Goal: Information Seeking & Learning: Learn about a topic

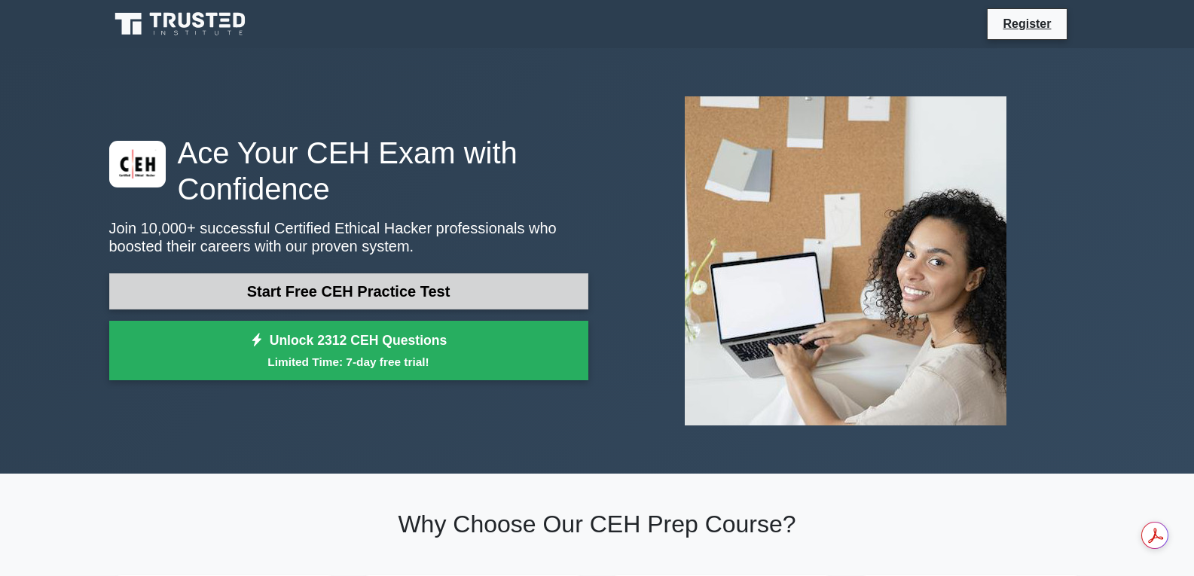
click at [456, 281] on link "Start Free CEH Practice Test" at bounding box center [348, 291] width 479 height 36
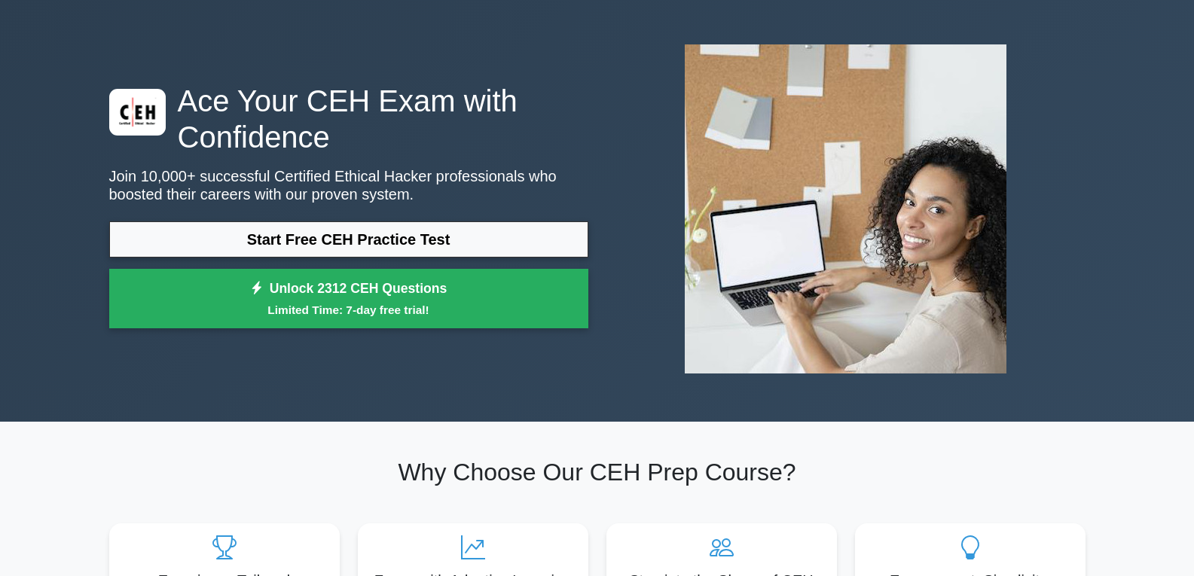
scroll to position [75, 0]
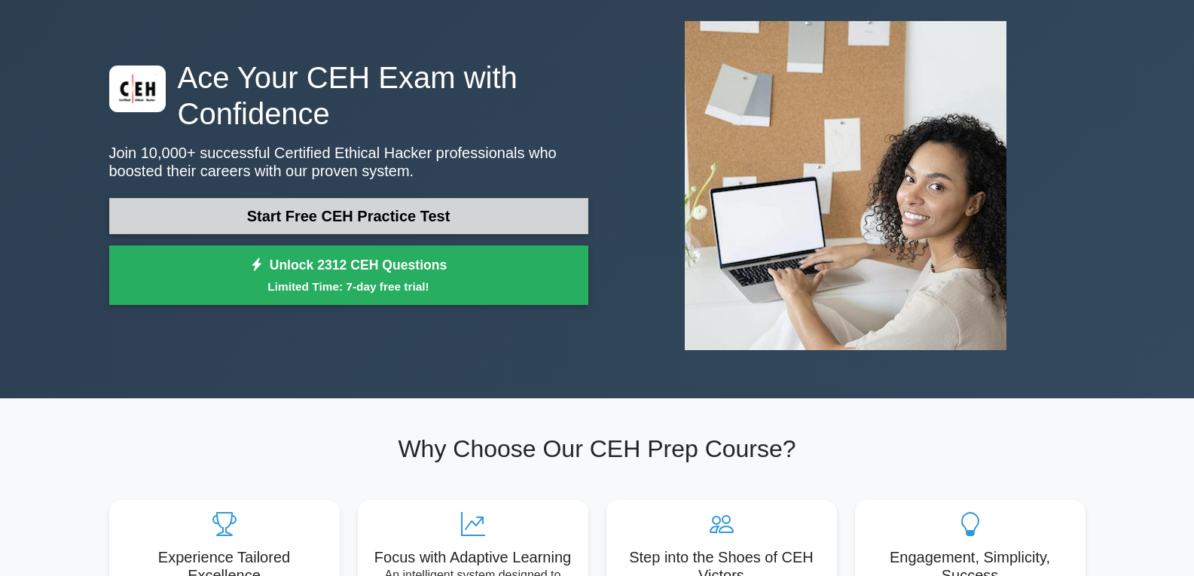
click at [454, 220] on link "Start Free CEH Practice Test" at bounding box center [348, 216] width 479 height 36
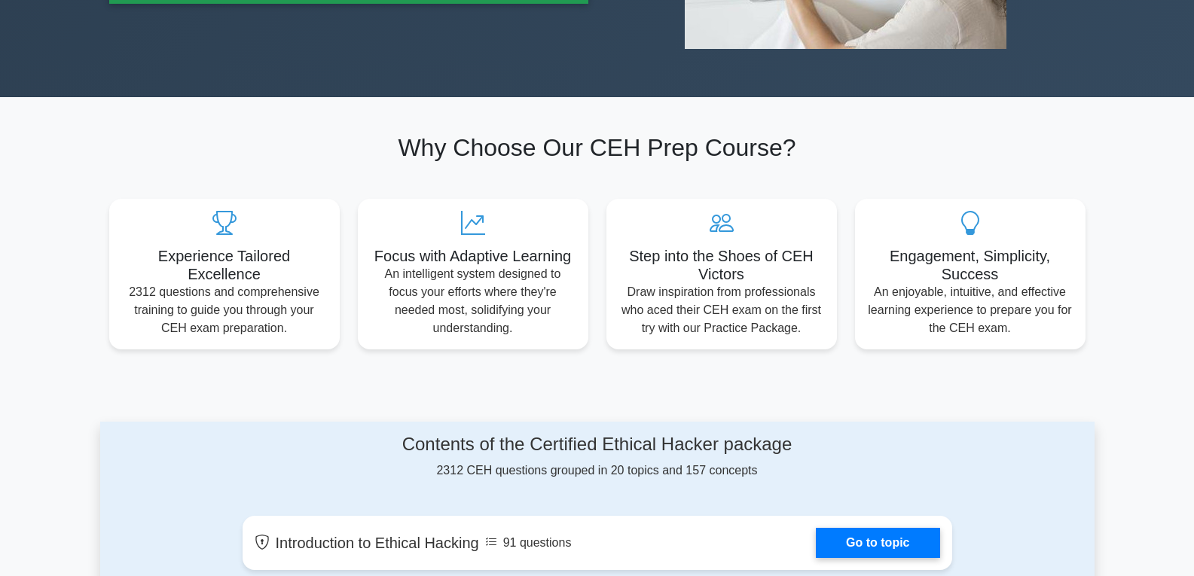
scroll to position [0, 0]
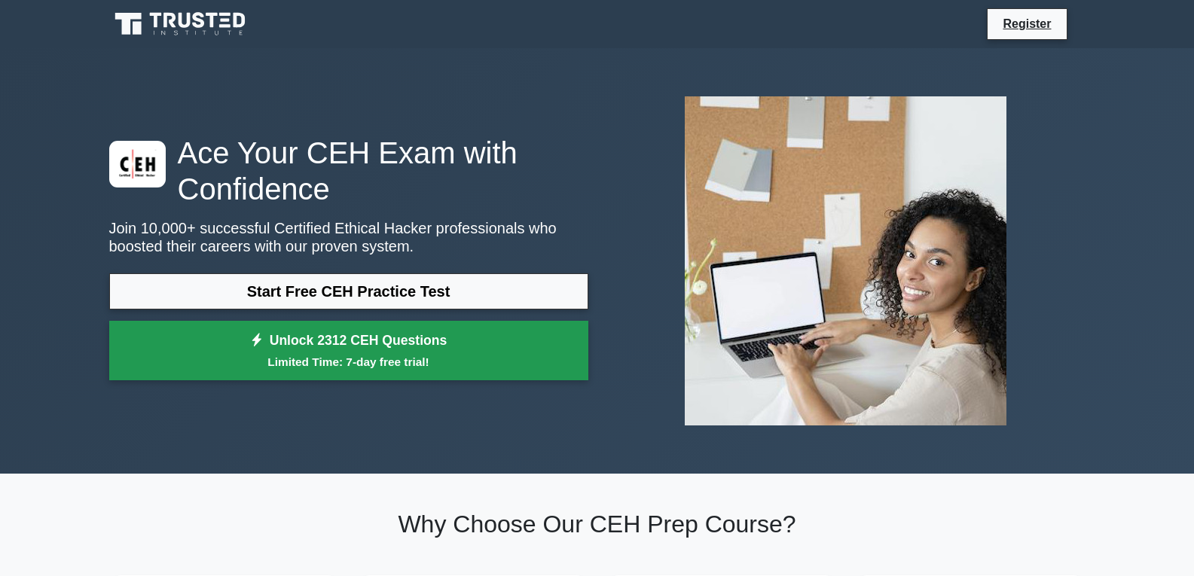
click at [325, 328] on link "Unlock 2312 CEH Questions Limited Time: 7-day free trial!" at bounding box center [348, 351] width 479 height 60
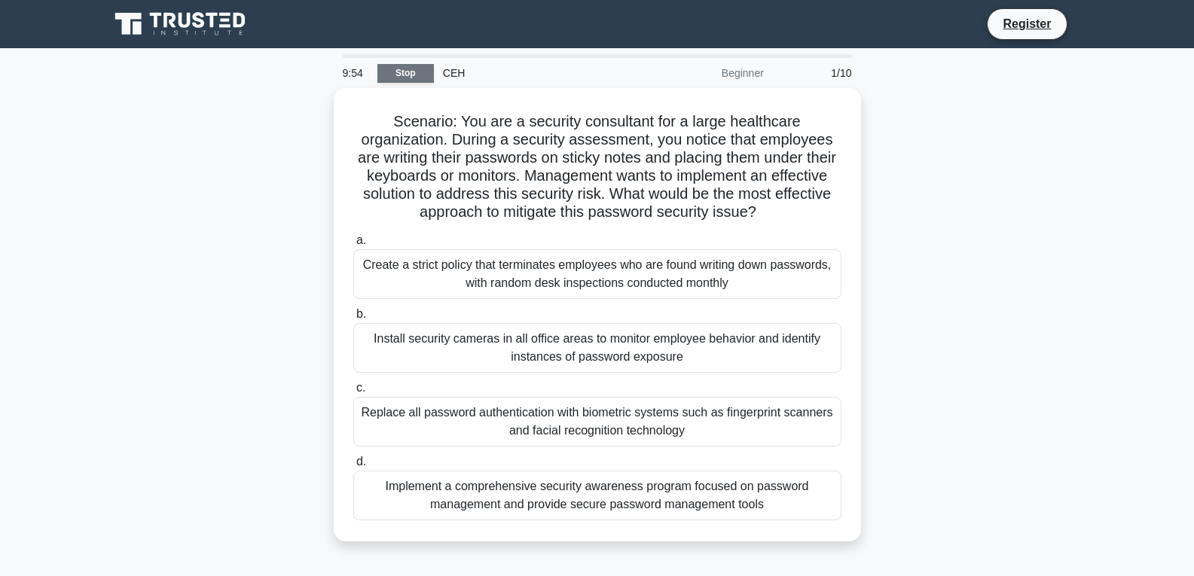
click at [408, 78] on link "Stop" at bounding box center [405, 73] width 57 height 19
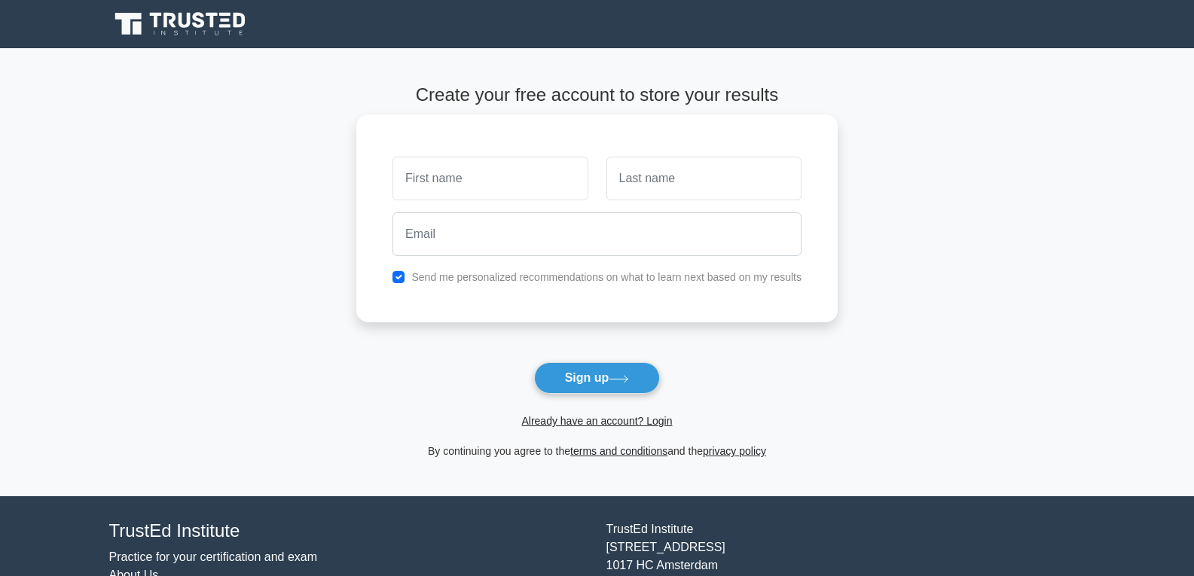
click at [455, 180] on input "text" at bounding box center [490, 179] width 195 height 44
type input "varun"
type input "varshney"
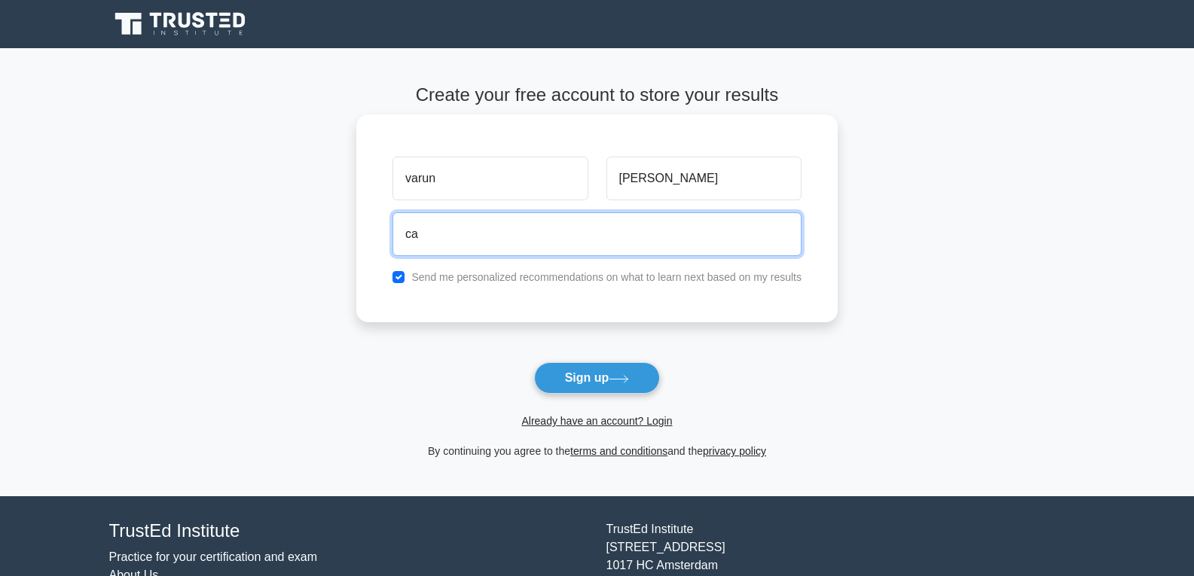
type input "c"
type input "vashuvarshney2002@gmail.com"
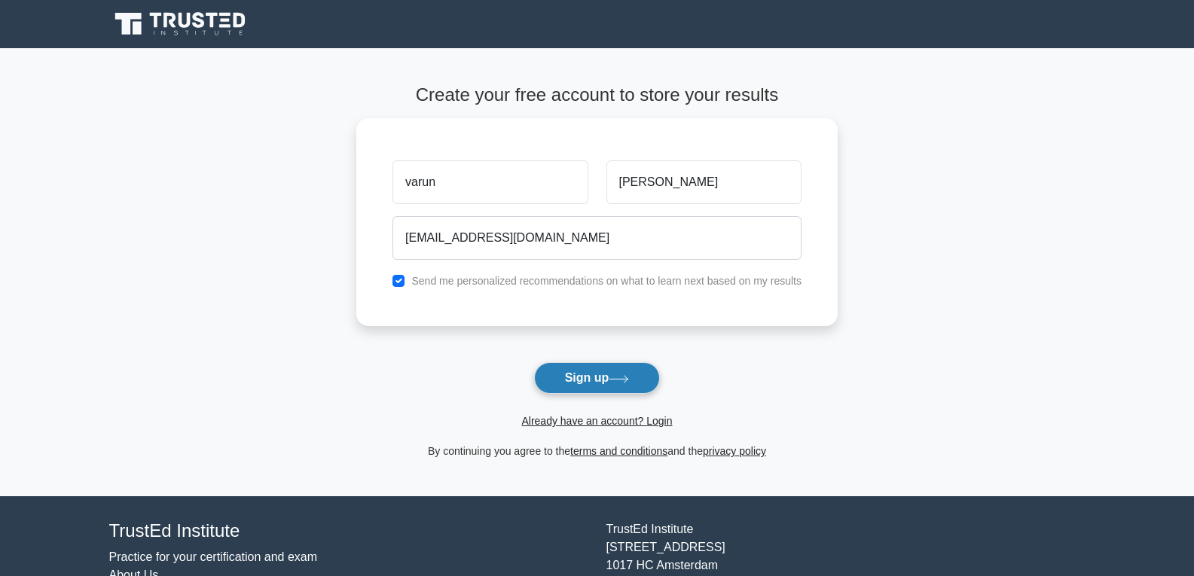
click at [561, 377] on button "Sign up" at bounding box center [597, 378] width 127 height 32
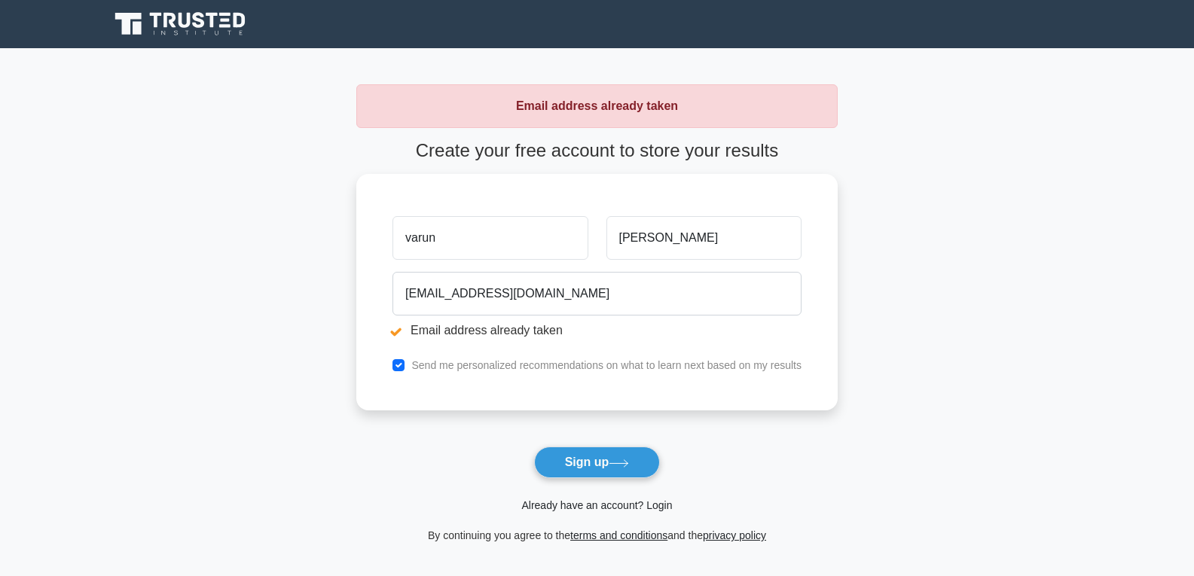
click at [594, 509] on link "Already have an account? Login" at bounding box center [596, 506] width 151 height 12
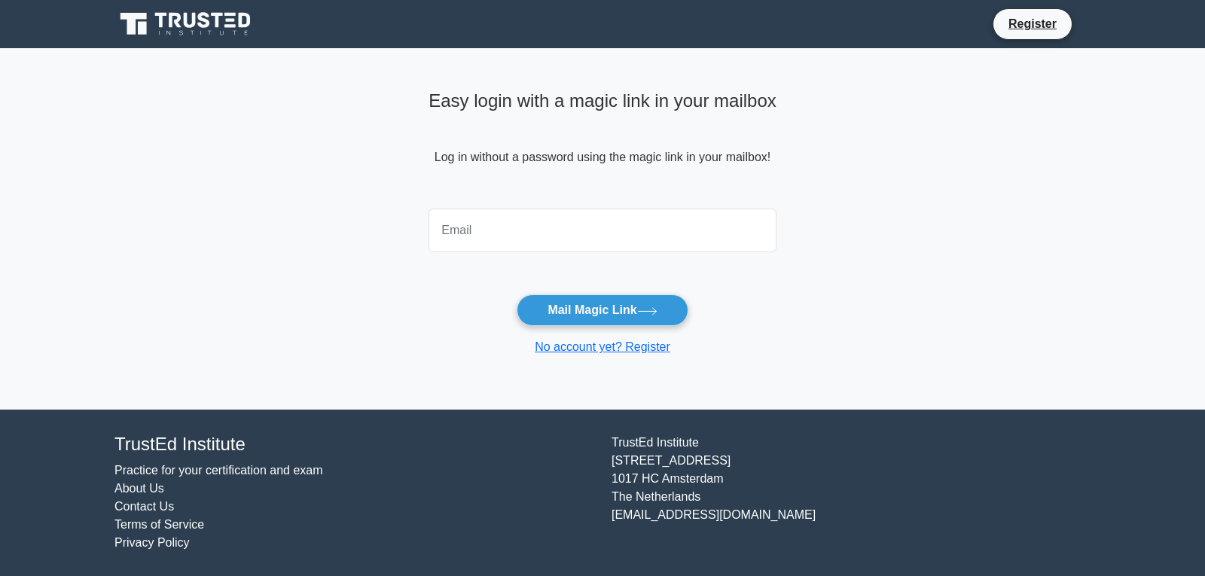
click at [592, 226] on input "email" at bounding box center [603, 231] width 348 height 44
type input "[EMAIL_ADDRESS][DOMAIN_NAME]"
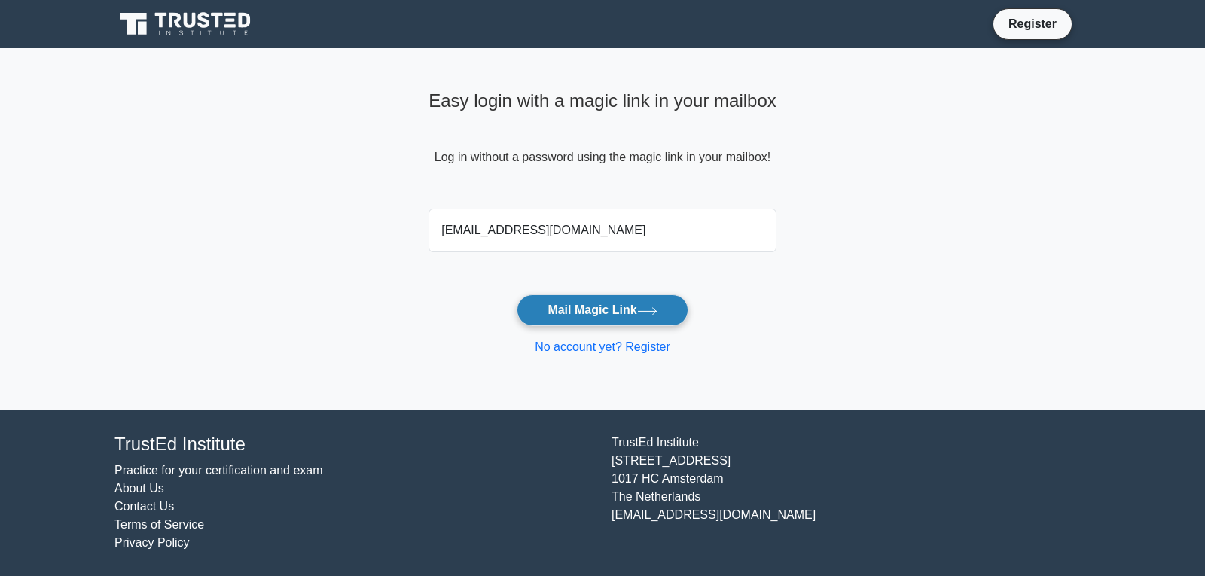
click at [610, 310] on button "Mail Magic Link" at bounding box center [602, 311] width 171 height 32
click at [646, 310] on icon at bounding box center [647, 311] width 20 height 8
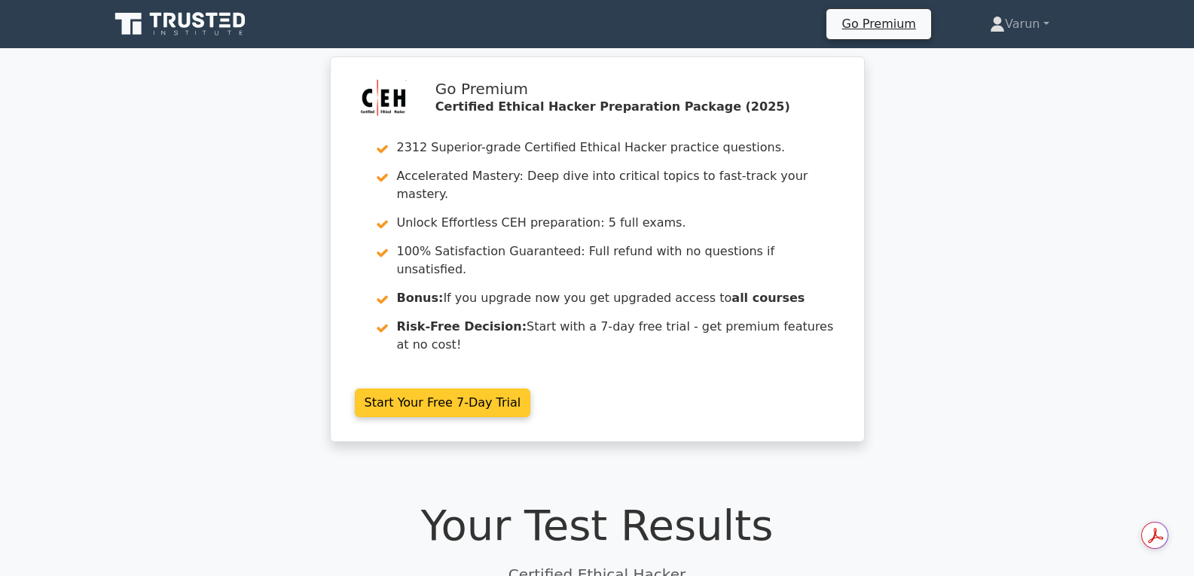
click at [445, 389] on link "Start Your Free 7-Day Trial" at bounding box center [443, 403] width 176 height 29
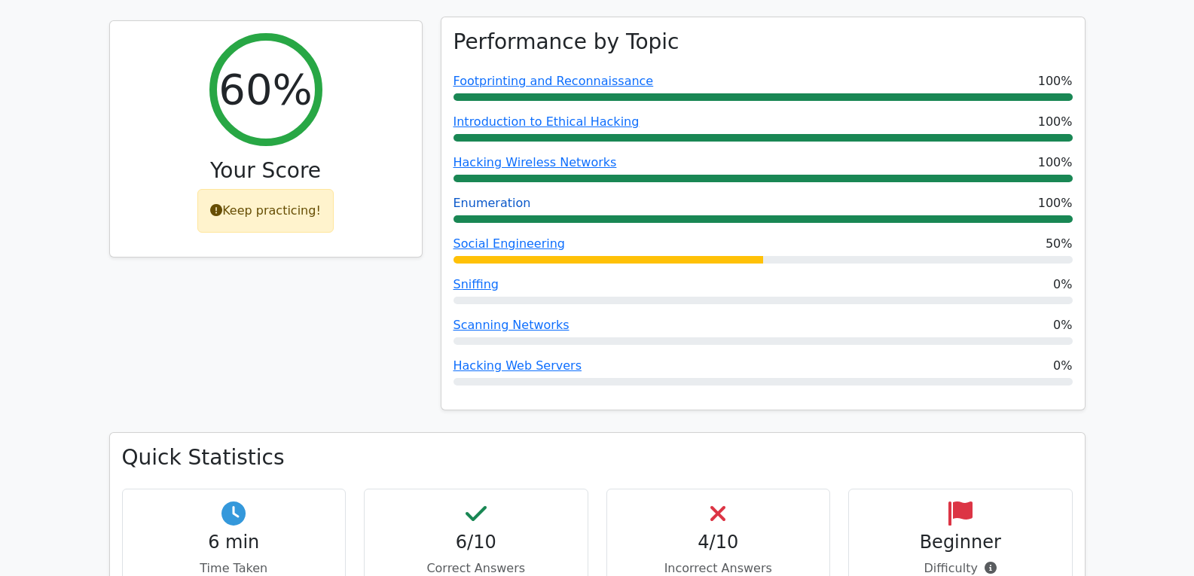
scroll to position [603, 0]
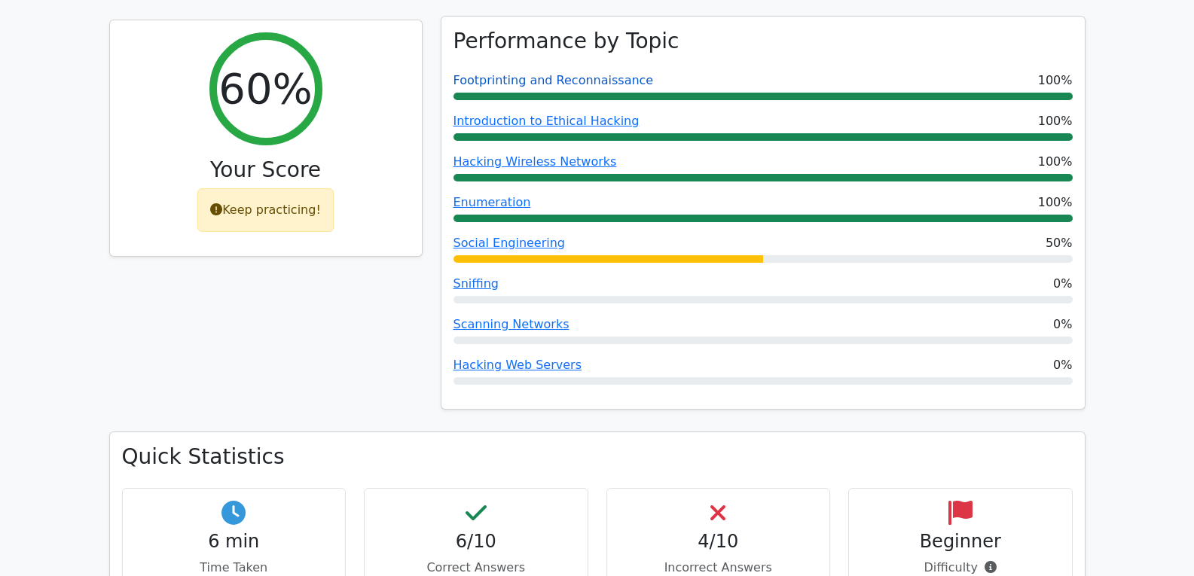
click at [562, 73] on link "Footprinting and Reconnaissance" at bounding box center [554, 80] width 200 height 14
click at [493, 236] on link "Social Engineering" at bounding box center [510, 243] width 112 height 14
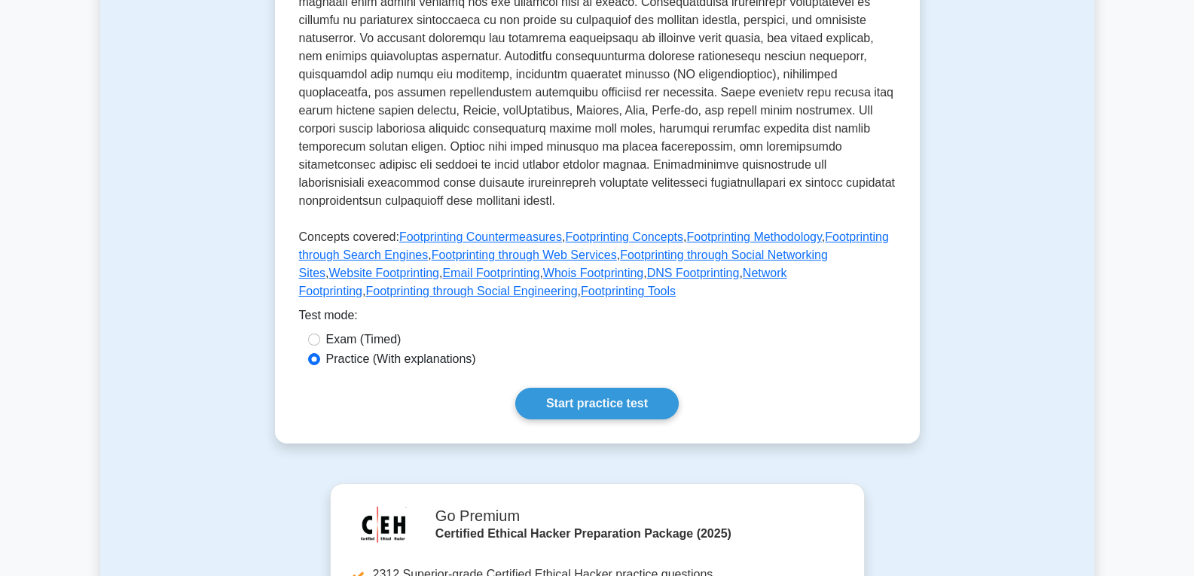
scroll to position [603, 0]
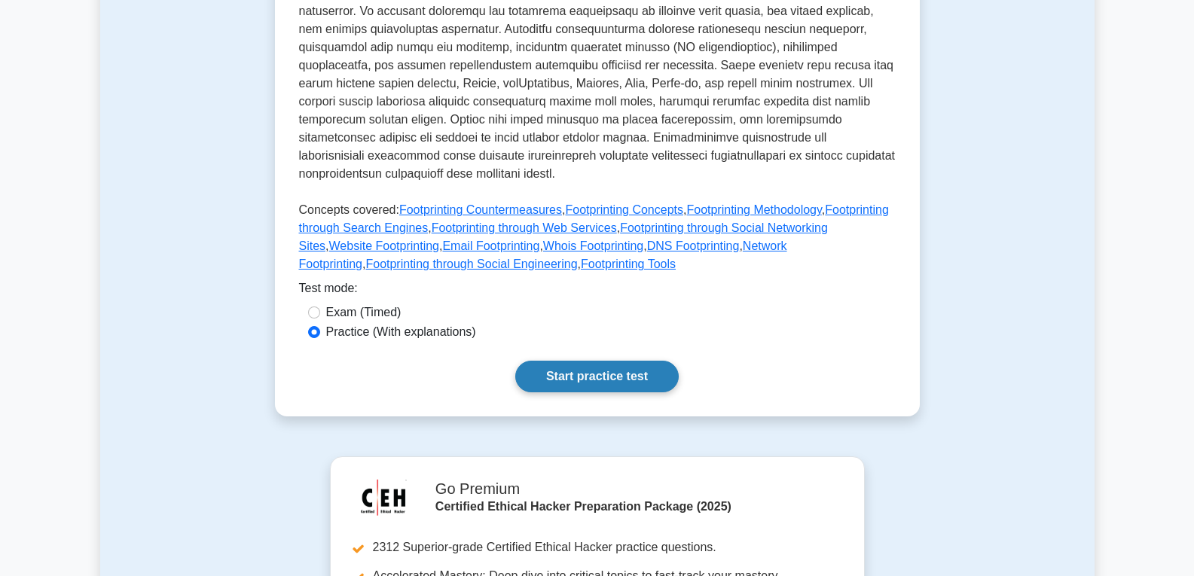
click at [546, 361] on link "Start practice test" at bounding box center [596, 377] width 163 height 32
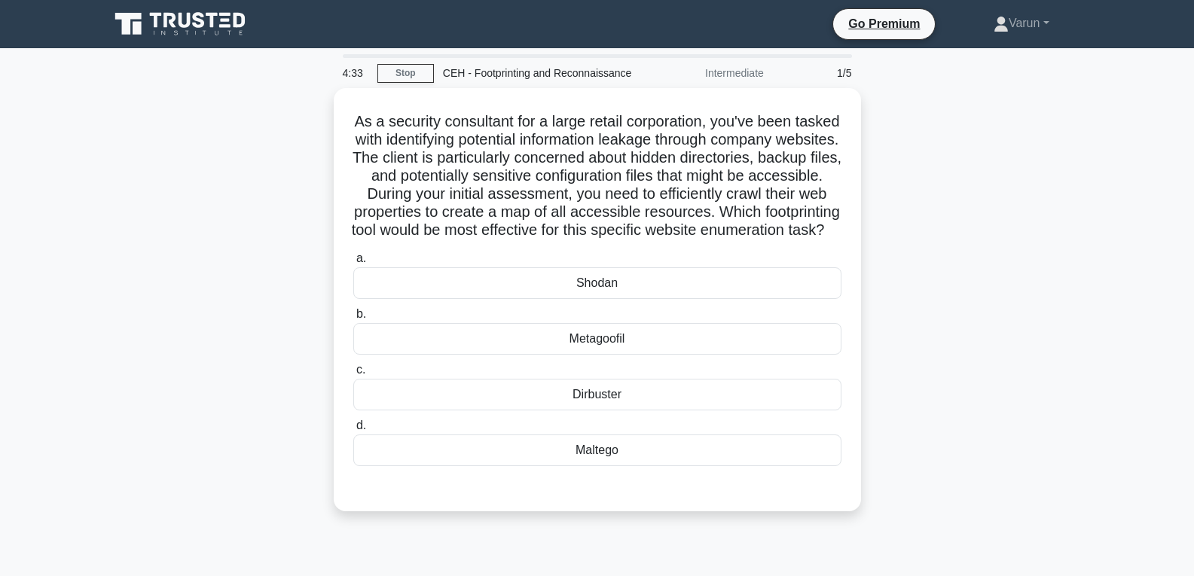
click at [1022, 272] on div "As a security consultant for a large retail corporation, you've been tasked wit…" at bounding box center [597, 309] width 995 height 442
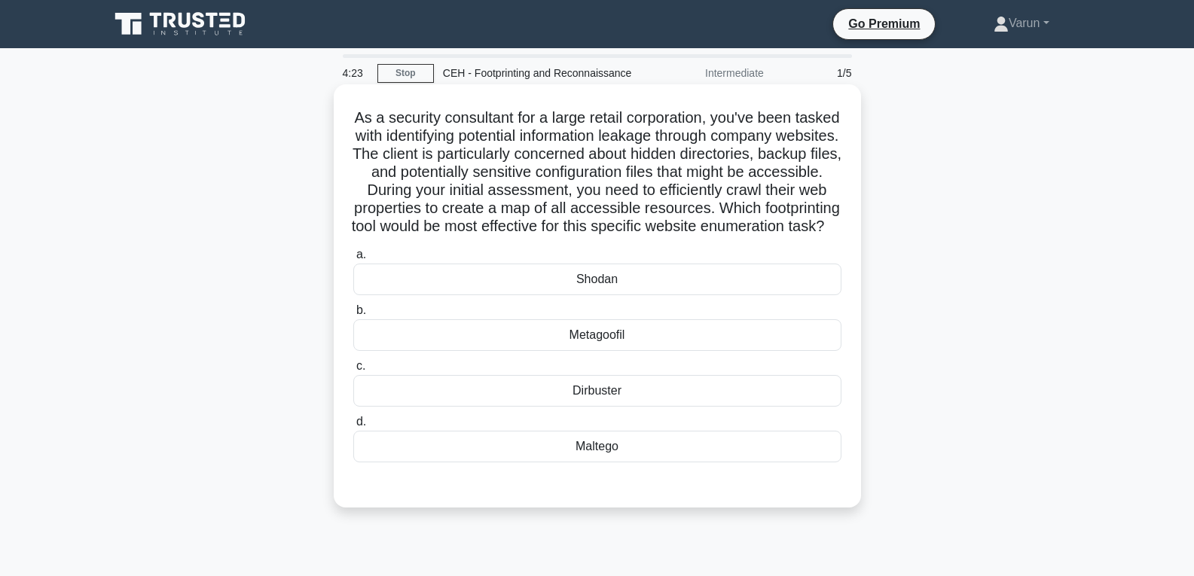
click at [636, 295] on div "Shodan" at bounding box center [597, 280] width 488 height 32
click at [353, 260] on input "a. Shodan" at bounding box center [353, 255] width 0 height 10
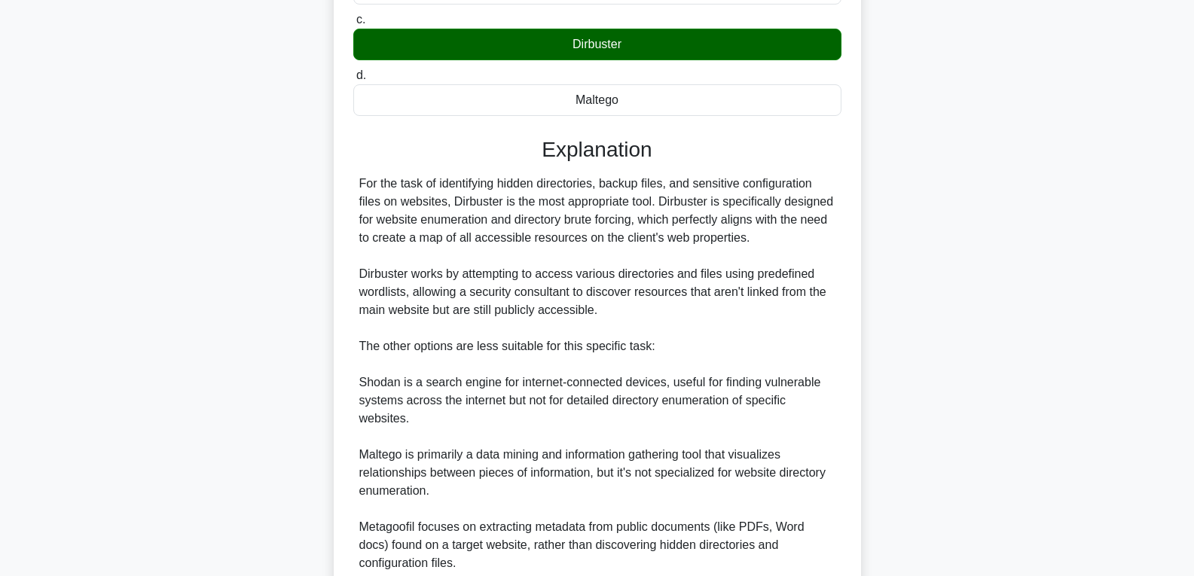
scroll to position [500, 0]
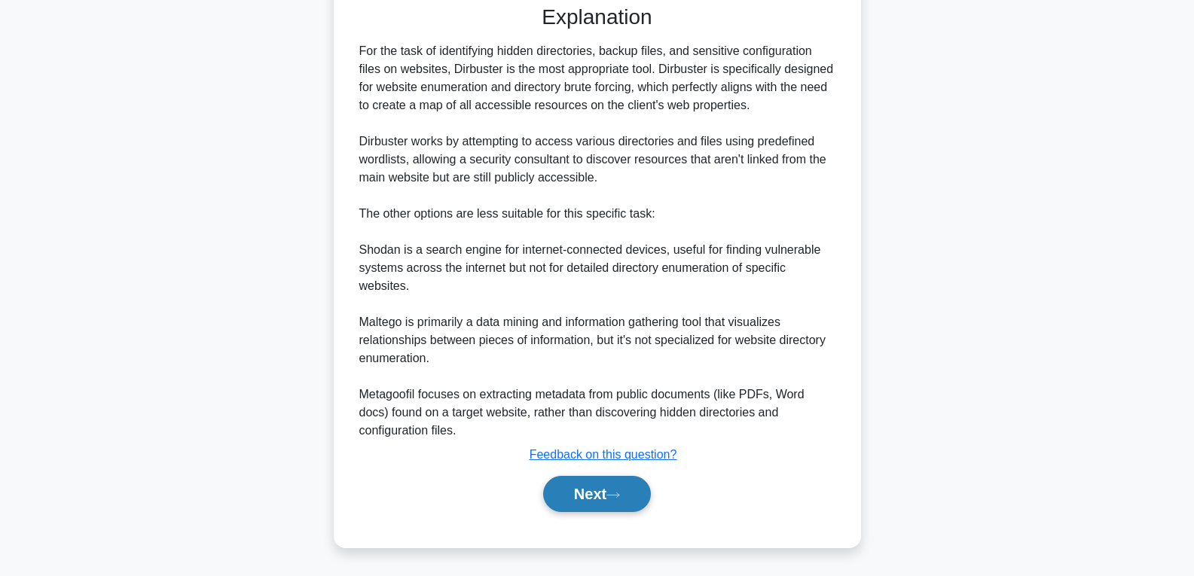
click at [628, 495] on button "Next" at bounding box center [597, 494] width 108 height 36
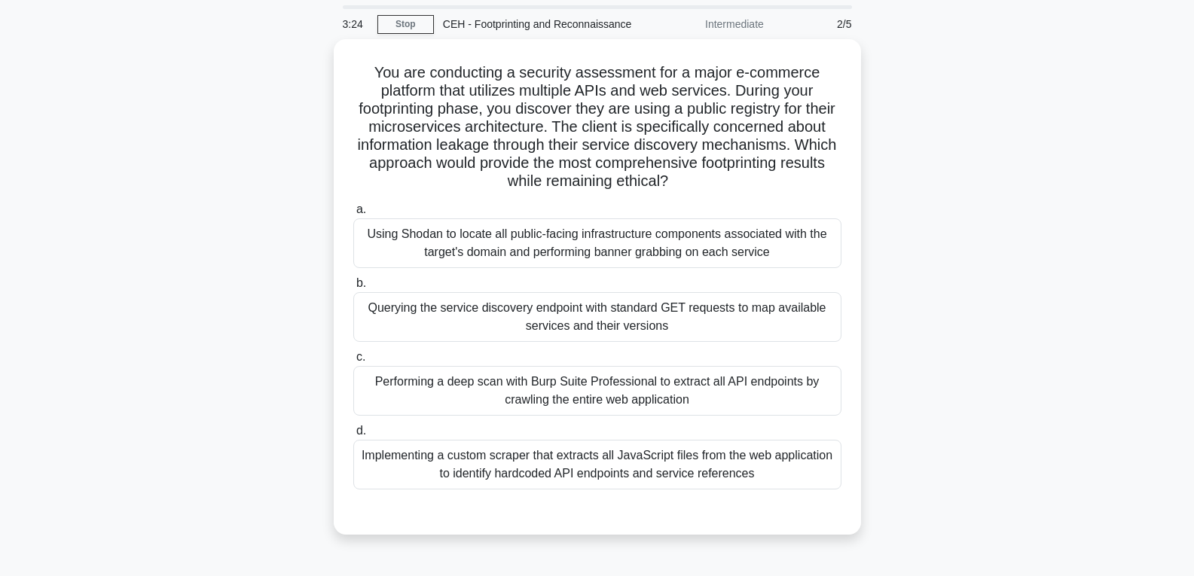
scroll to position [75, 0]
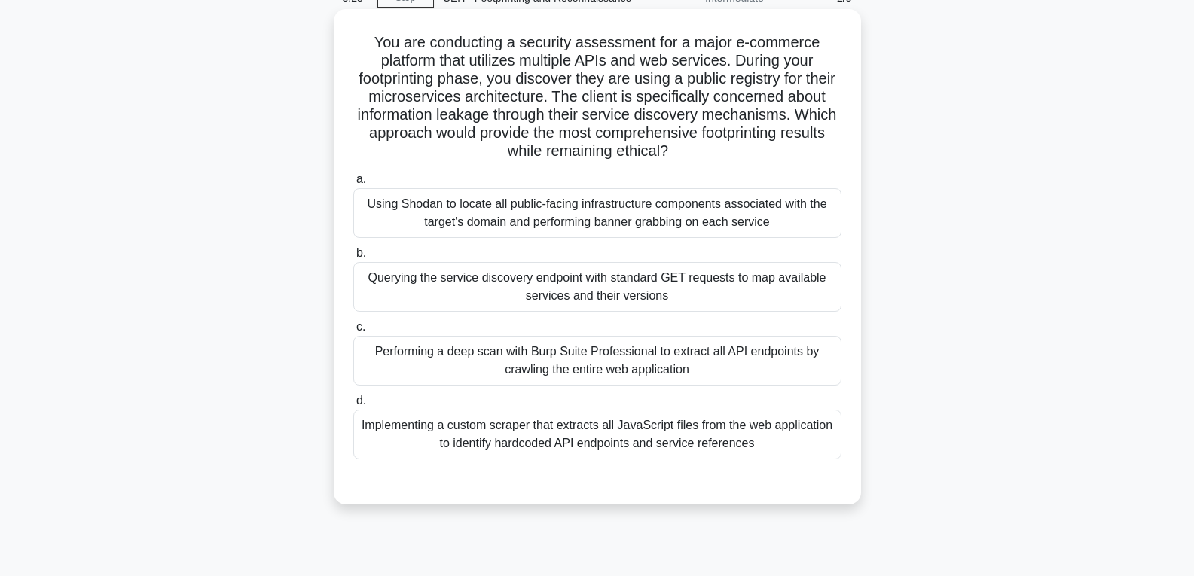
click at [742, 356] on div "Performing a deep scan with Burp Suite Professional to extract all API endpoint…" at bounding box center [597, 361] width 488 height 50
click at [353, 332] on input "c. Performing a deep scan with Burp Suite Professional to extract all API endpo…" at bounding box center [353, 327] width 0 height 10
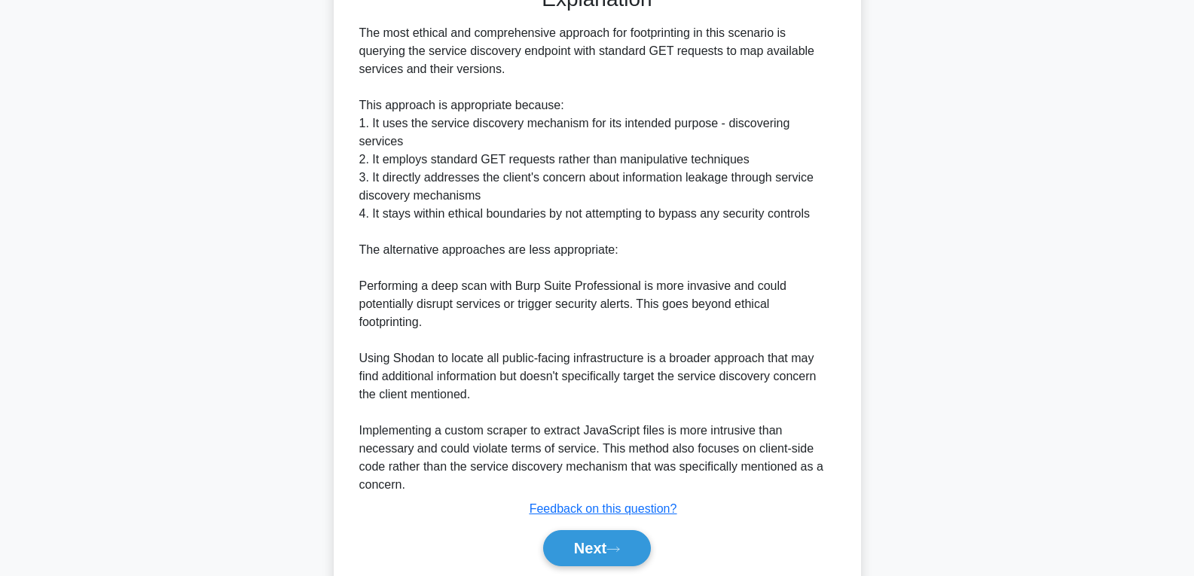
scroll to position [590, 0]
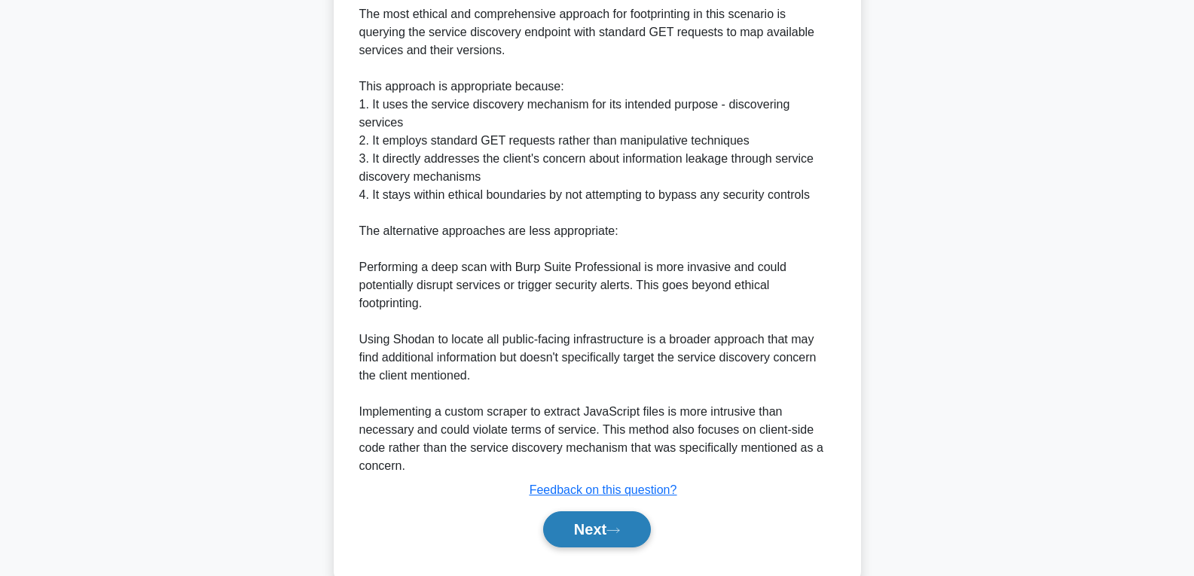
click at [567, 512] on button "Next" at bounding box center [597, 530] width 108 height 36
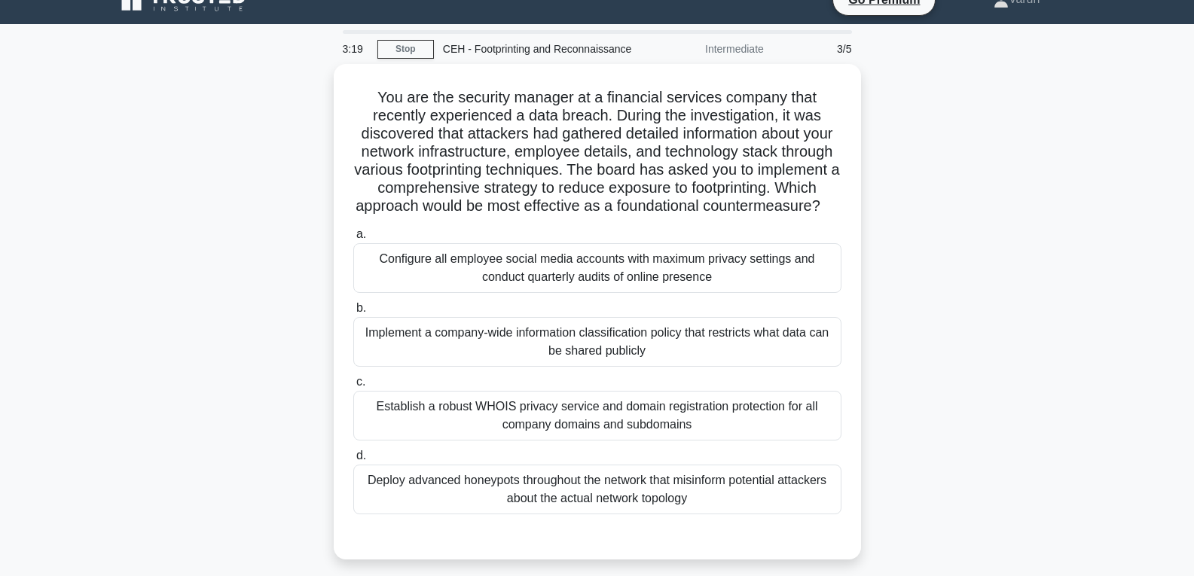
scroll to position [11, 0]
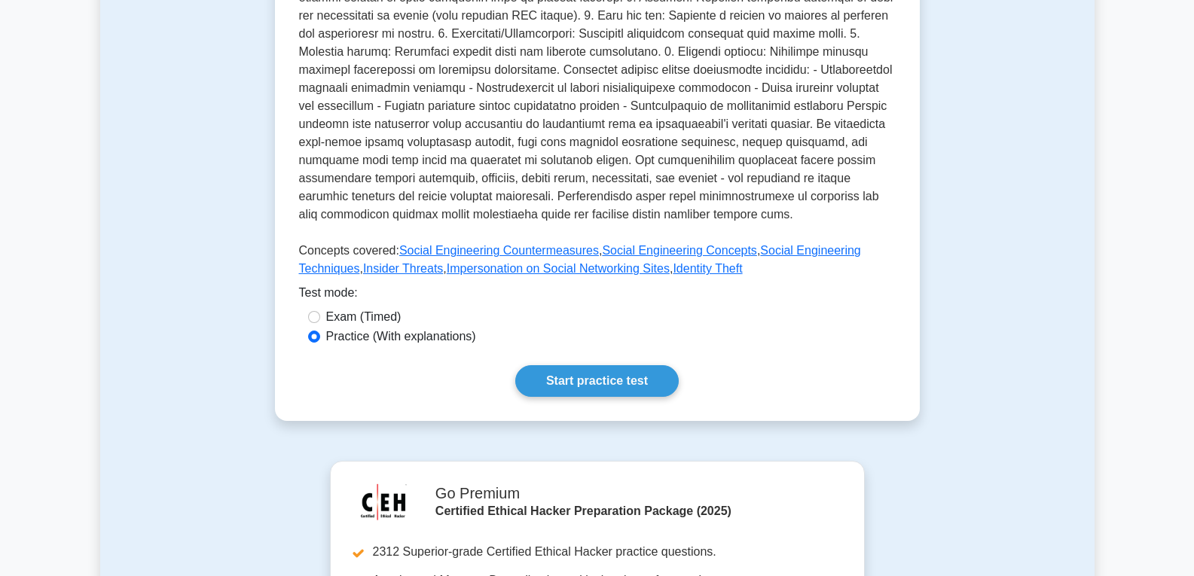
scroll to position [527, 0]
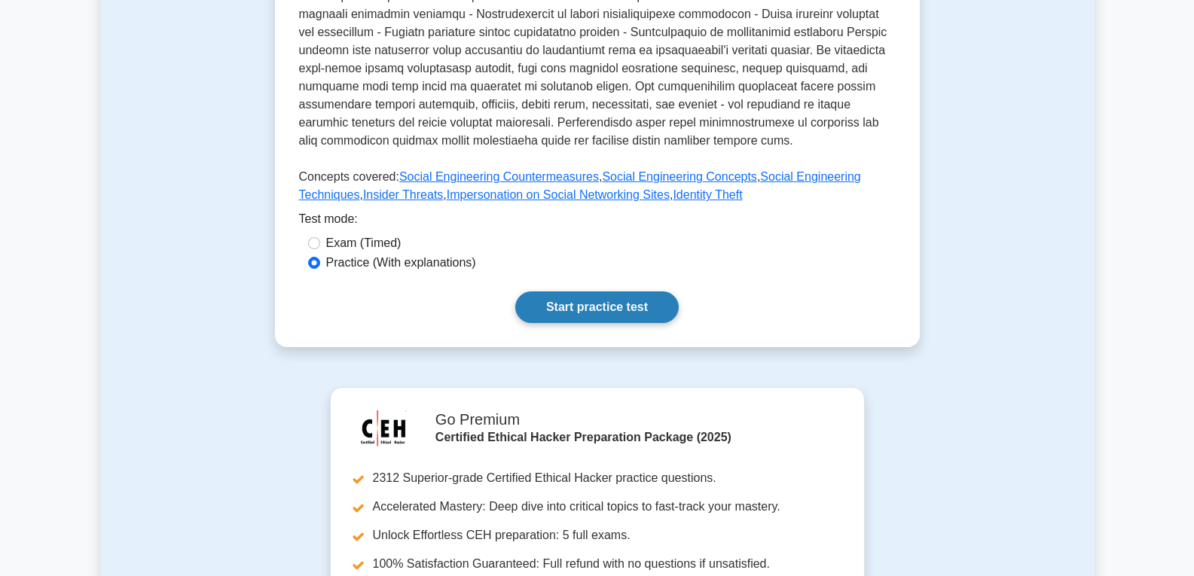
click at [593, 309] on link "Start practice test" at bounding box center [596, 308] width 163 height 32
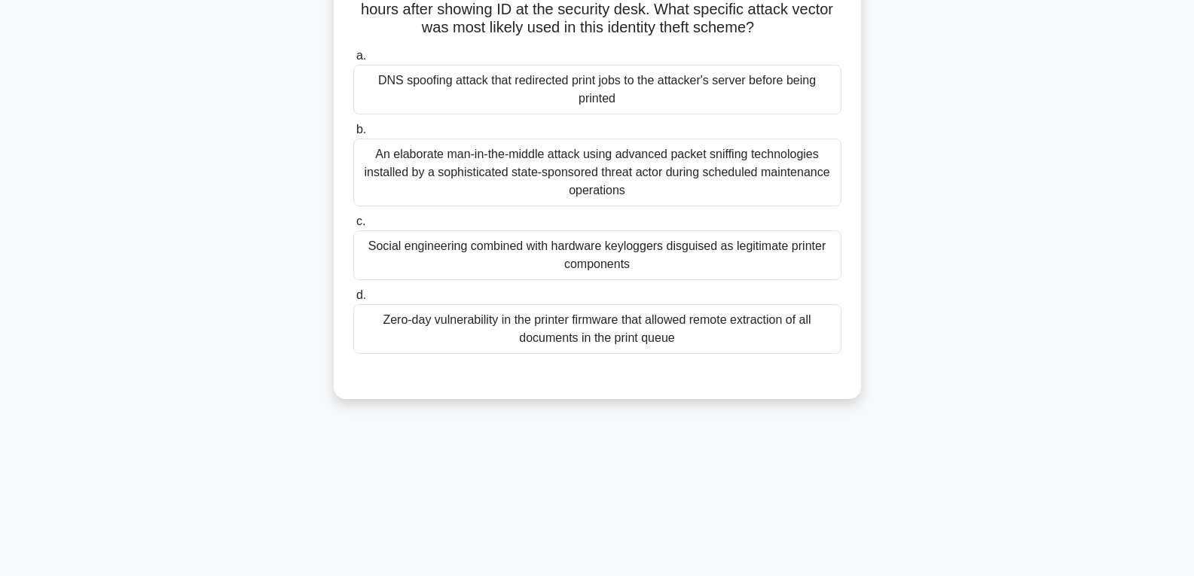
scroll to position [237, 0]
click at [640, 267] on div "Social engineering combined with hardware keyloggers disguised as legitimate pr…" at bounding box center [597, 253] width 488 height 50
click at [353, 225] on input "c. Social engineering combined with hardware keyloggers disguised as legitimate…" at bounding box center [353, 220] width 0 height 10
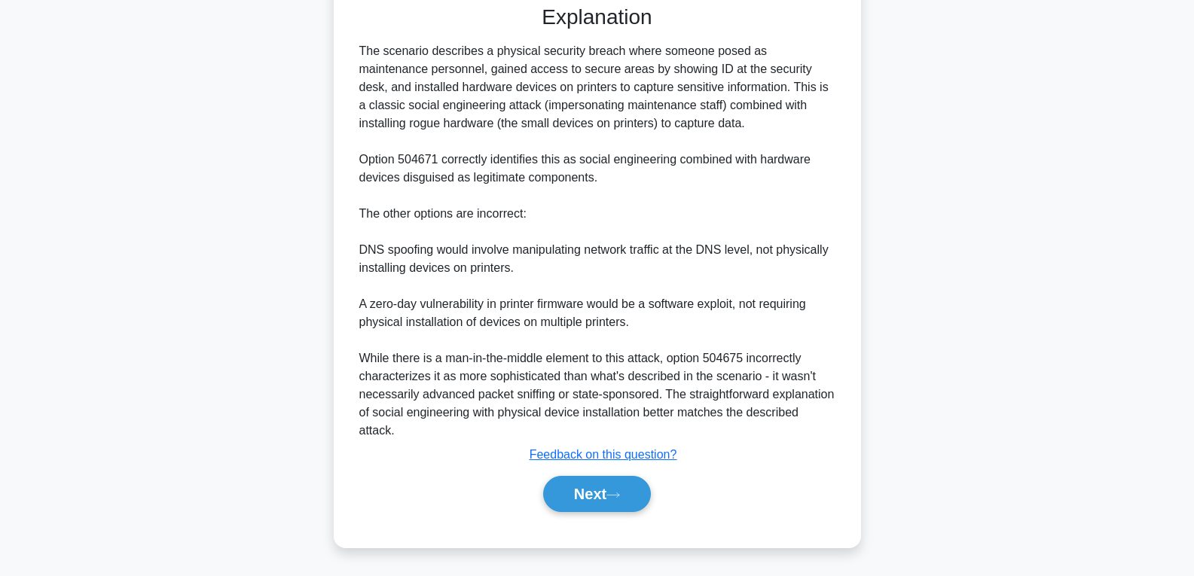
scroll to position [625, 0]
click at [610, 501] on button "Next" at bounding box center [597, 494] width 108 height 36
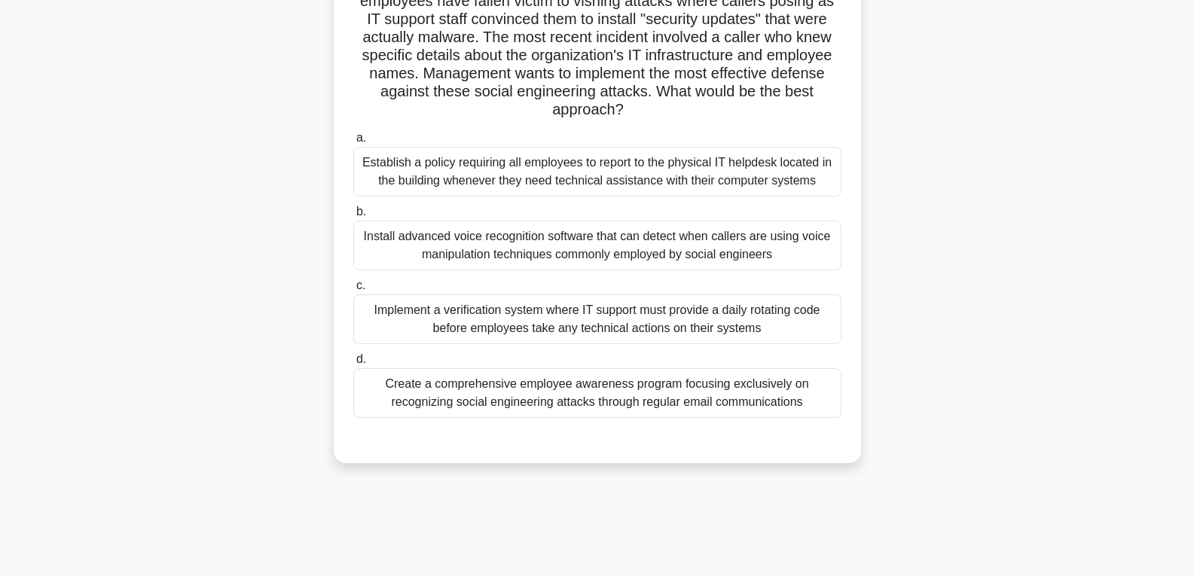
scroll to position [162, 0]
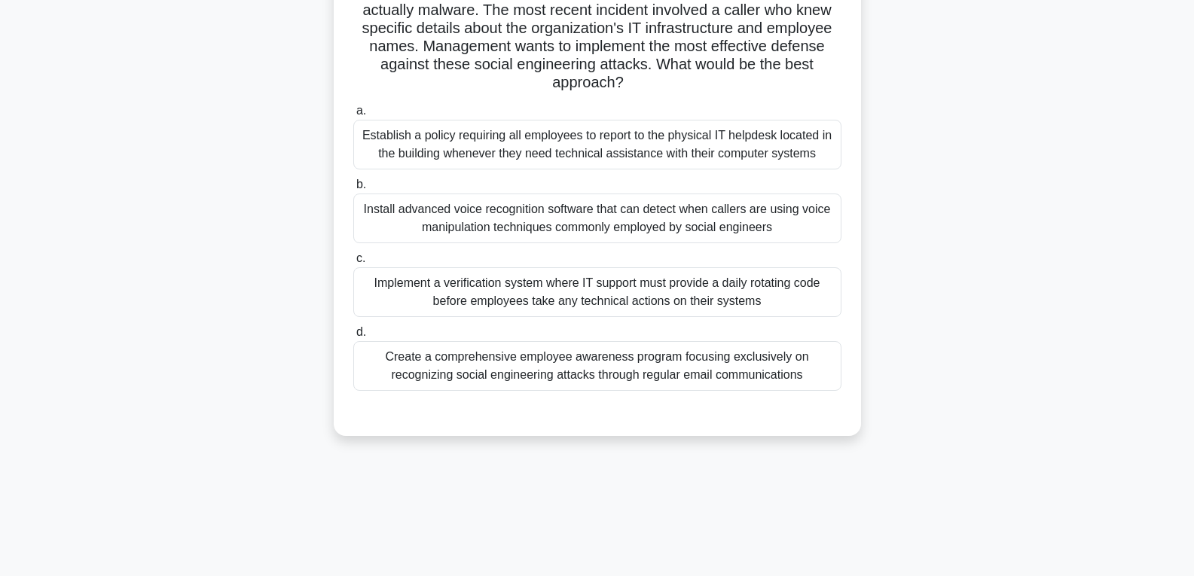
click at [673, 367] on div "Create a comprehensive employee awareness program focusing exclusively on recog…" at bounding box center [597, 366] width 488 height 50
click at [353, 338] on input "d. Create a comprehensive employee awareness program focusing exclusively on re…" at bounding box center [353, 333] width 0 height 10
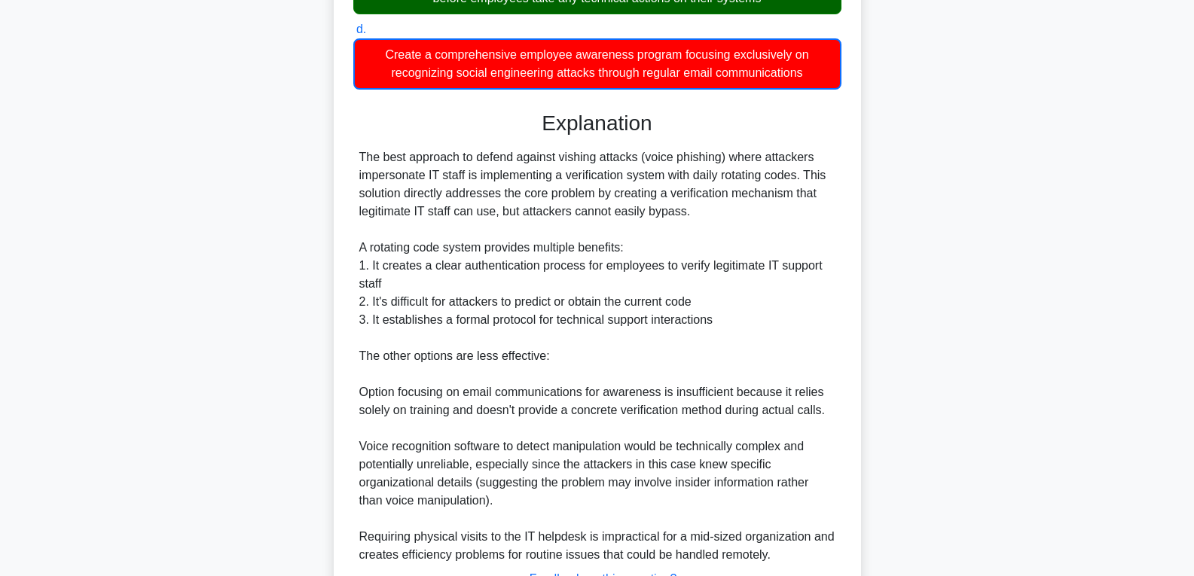
scroll to position [590, 0]
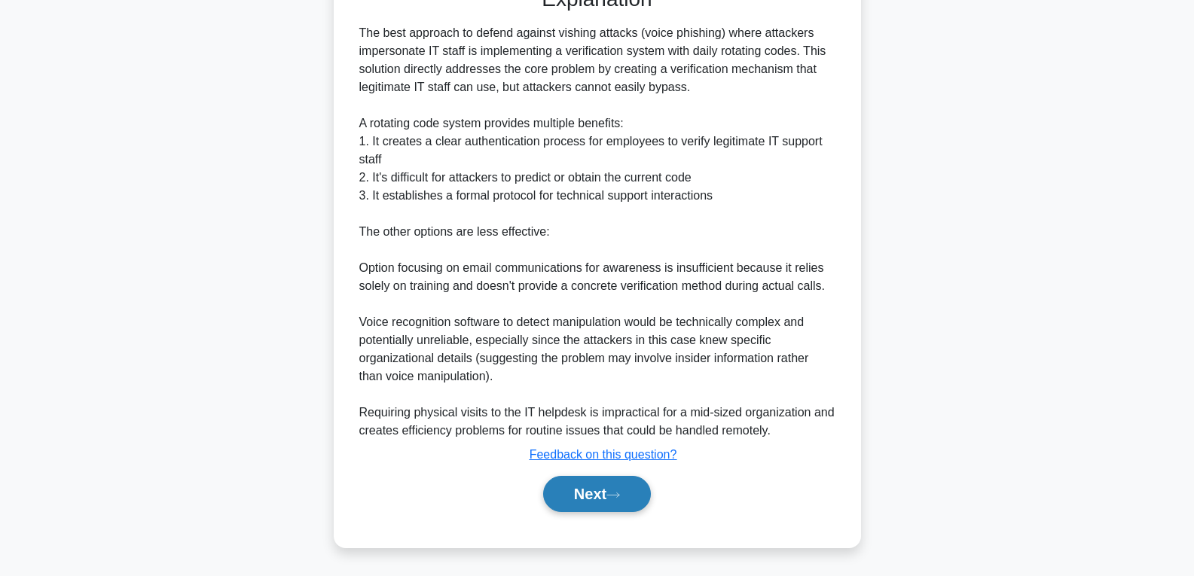
click at [597, 493] on button "Next" at bounding box center [597, 494] width 108 height 36
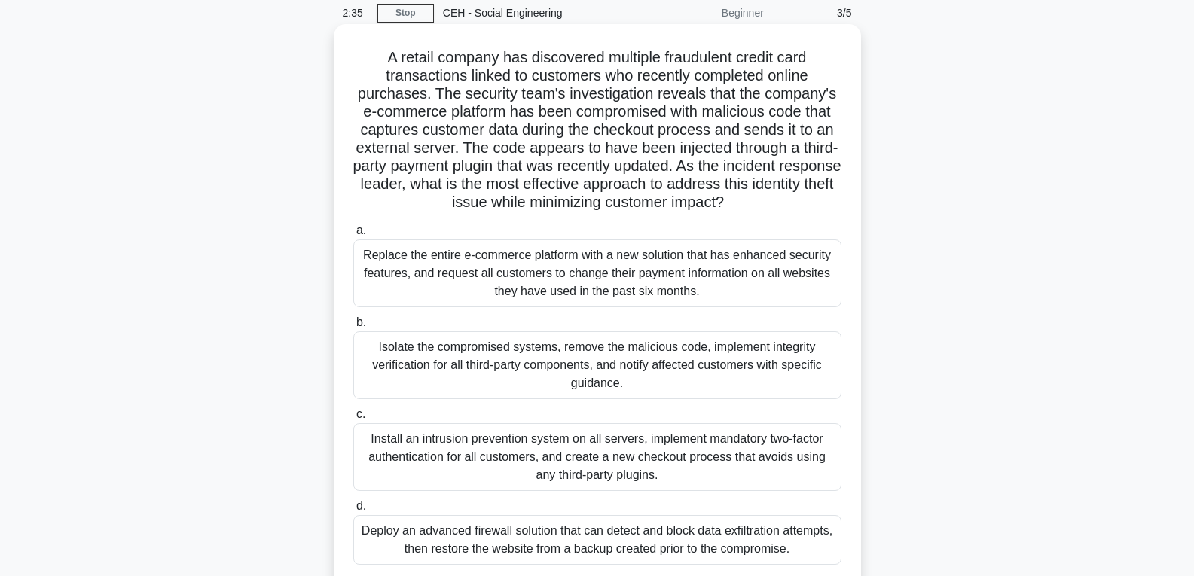
scroll to position [87, 0]
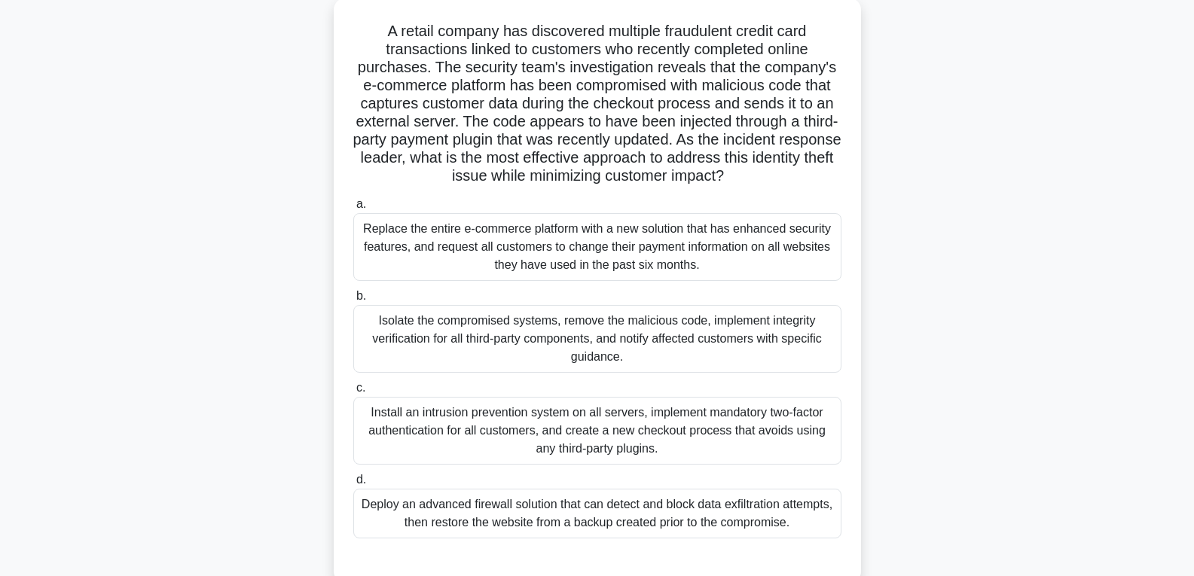
click at [694, 257] on div "Replace the entire e-commerce platform with a new solution that has enhanced se…" at bounding box center [597, 247] width 488 height 68
click at [353, 209] on input "a. Replace the entire e-commerce platform with a new solution that has enhanced…" at bounding box center [353, 205] width 0 height 10
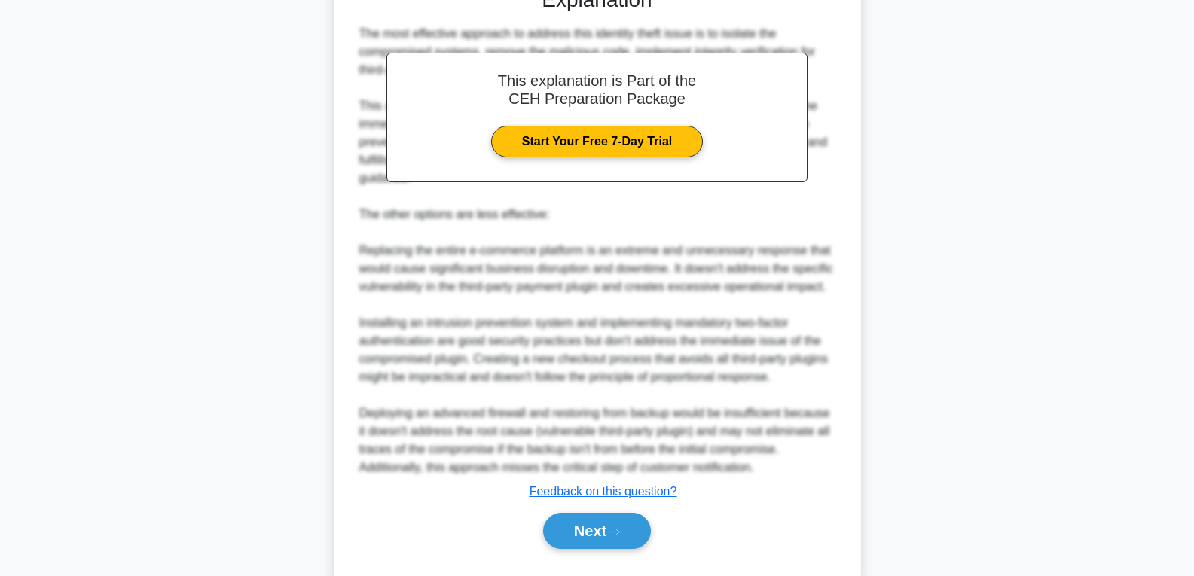
scroll to position [698, 0]
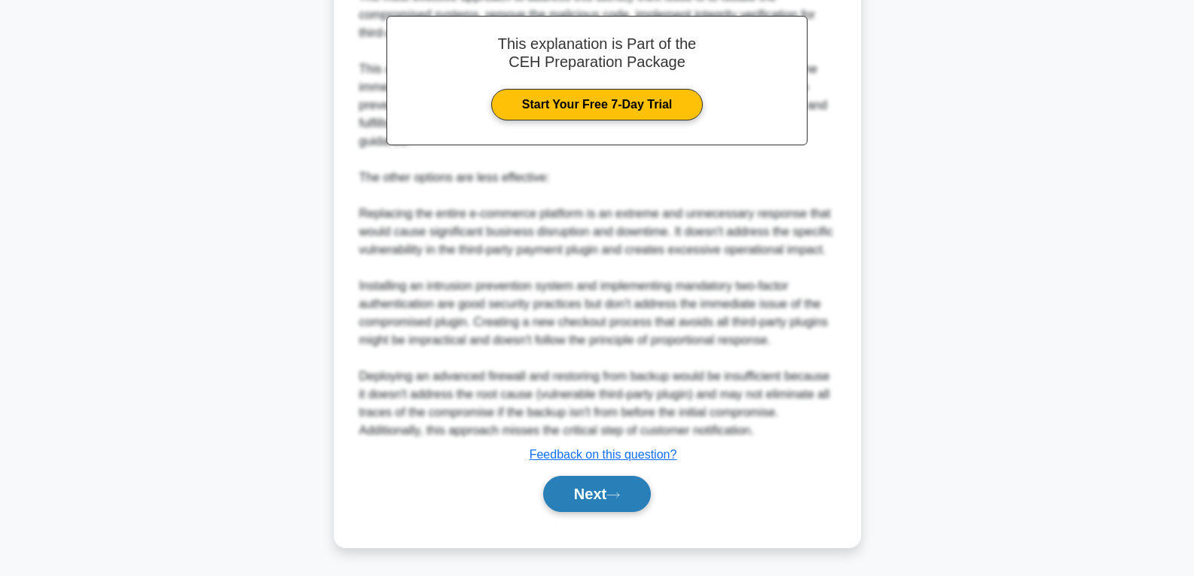
click at [631, 498] on button "Next" at bounding box center [597, 494] width 108 height 36
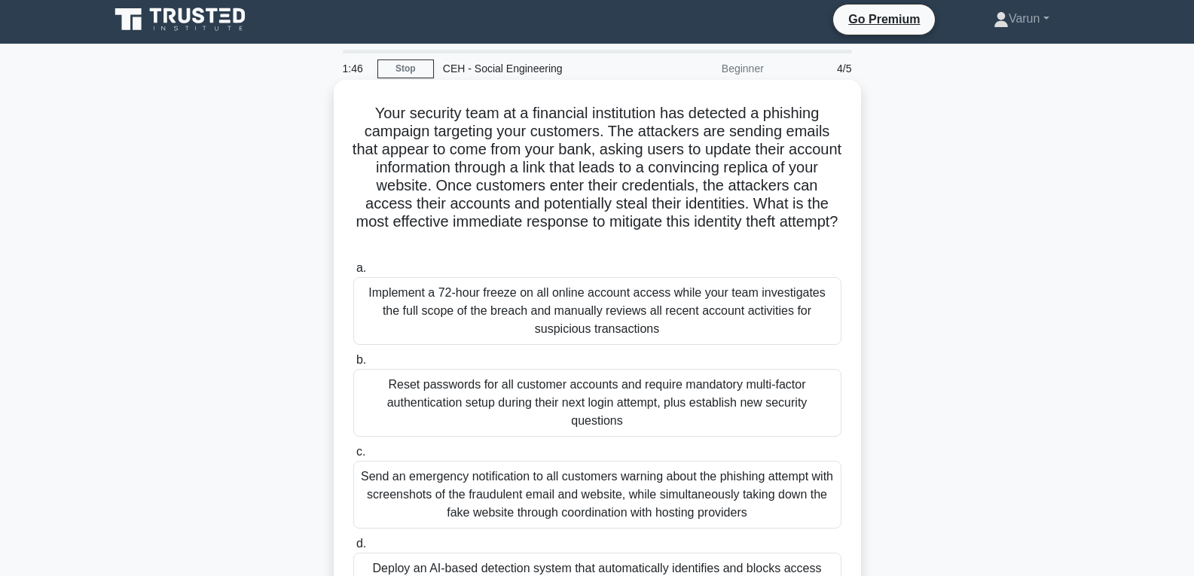
scroll to position [75, 0]
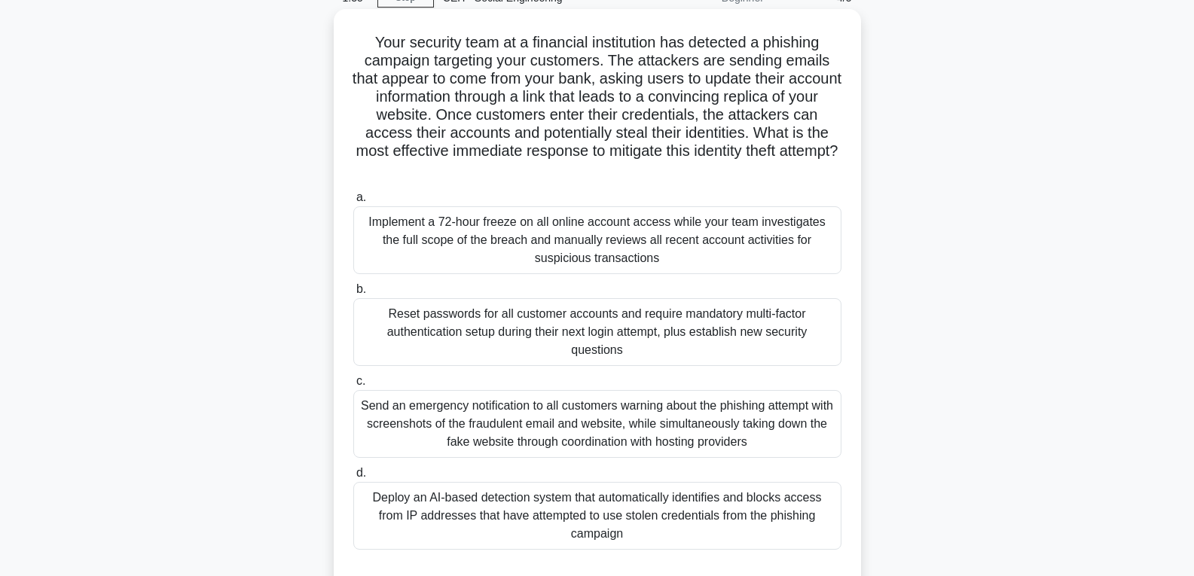
click at [583, 313] on div "Reset passwords for all customer accounts and require mandatory multi-factor au…" at bounding box center [597, 332] width 488 height 68
click at [353, 295] on input "b. Reset passwords for all customer accounts and require mandatory multi-factor…" at bounding box center [353, 290] width 0 height 10
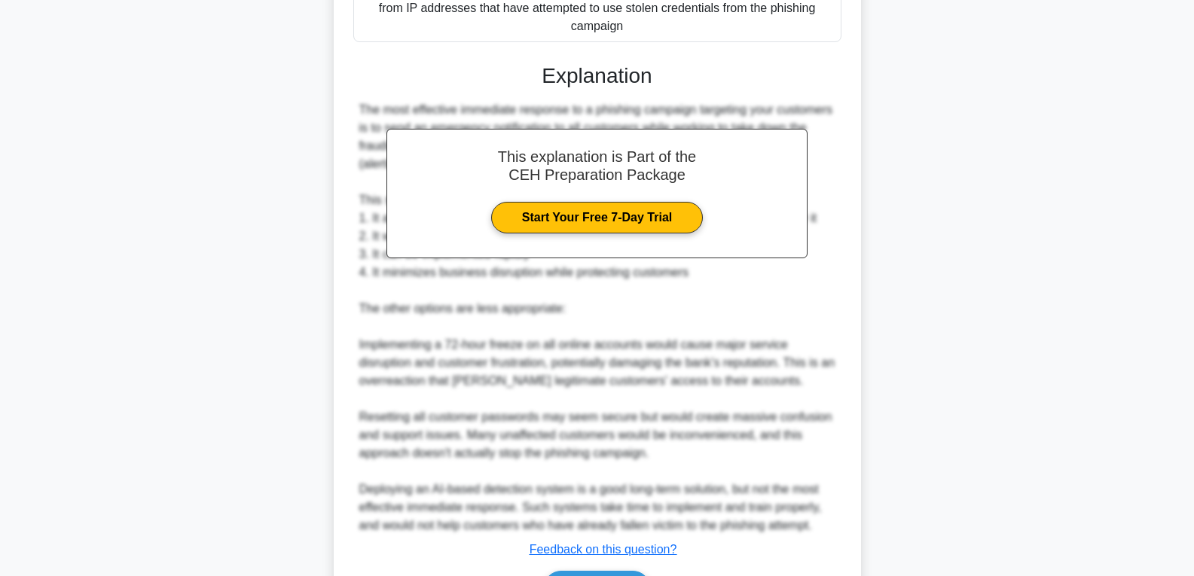
scroll to position [680, 0]
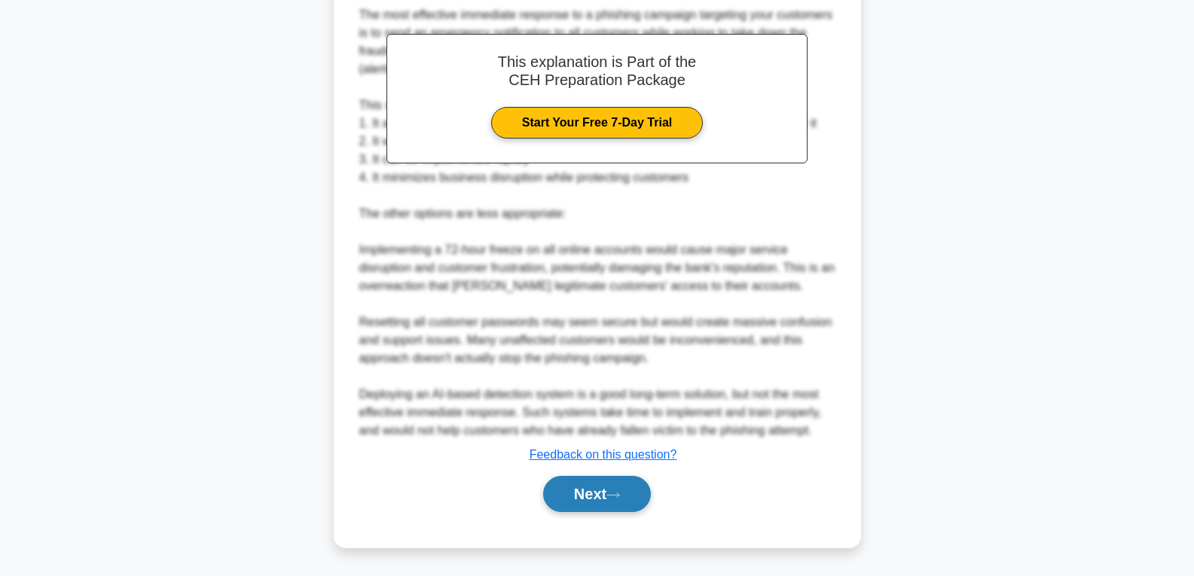
click at [603, 493] on button "Next" at bounding box center [597, 494] width 108 height 36
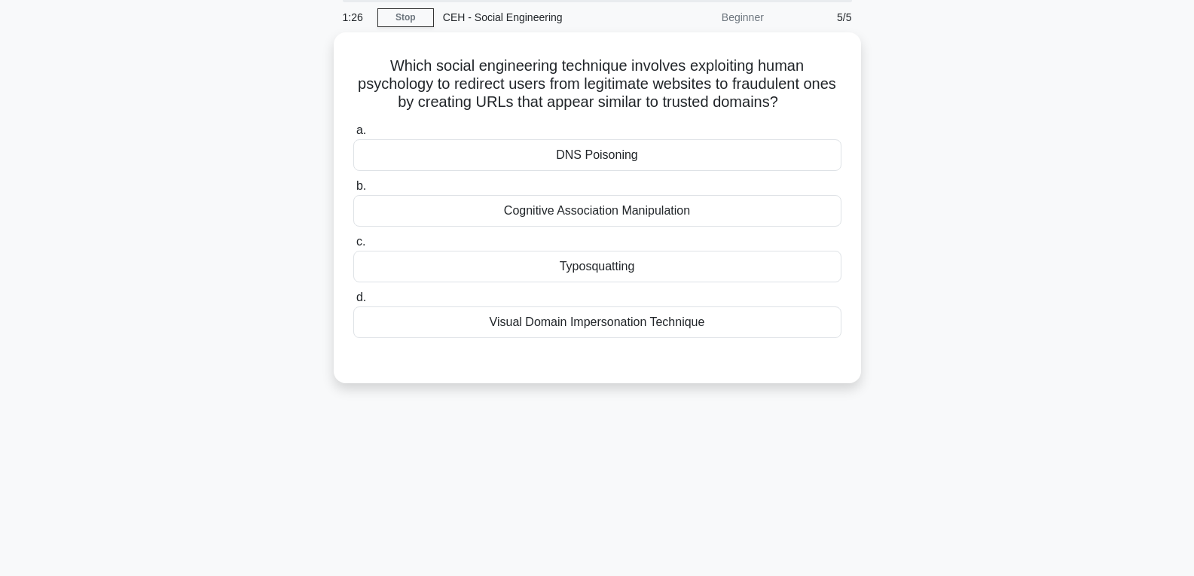
scroll to position [11, 0]
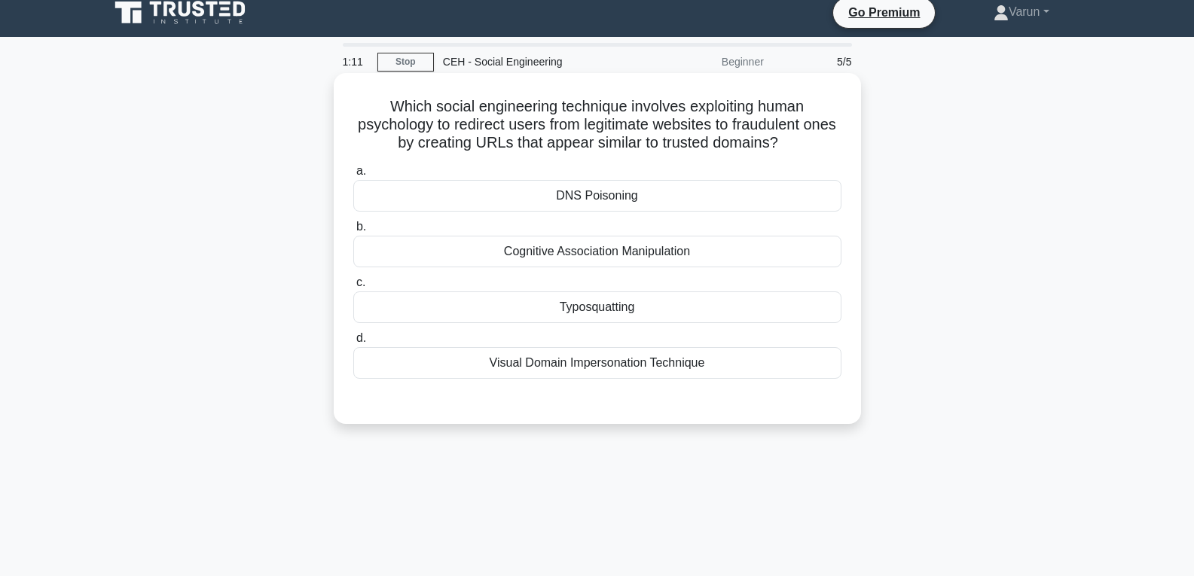
click at [646, 365] on div "Visual Domain Impersonation Technique" at bounding box center [597, 363] width 488 height 32
click at [353, 344] on input "d. Visual Domain Impersonation Technique" at bounding box center [353, 339] width 0 height 10
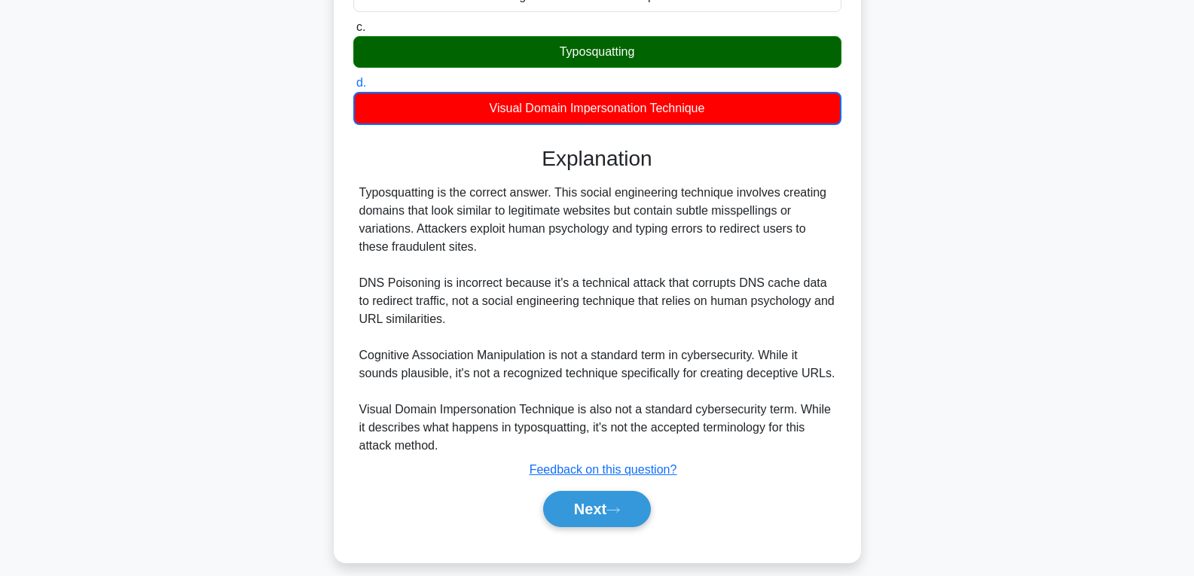
scroll to position [283, 0]
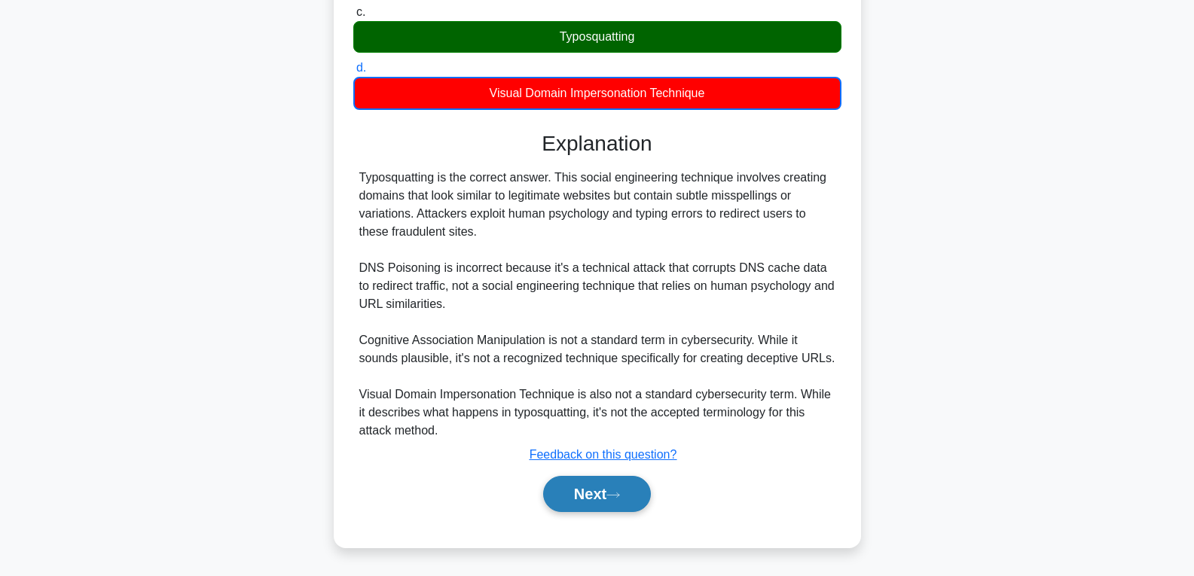
click at [606, 499] on button "Next" at bounding box center [597, 494] width 108 height 36
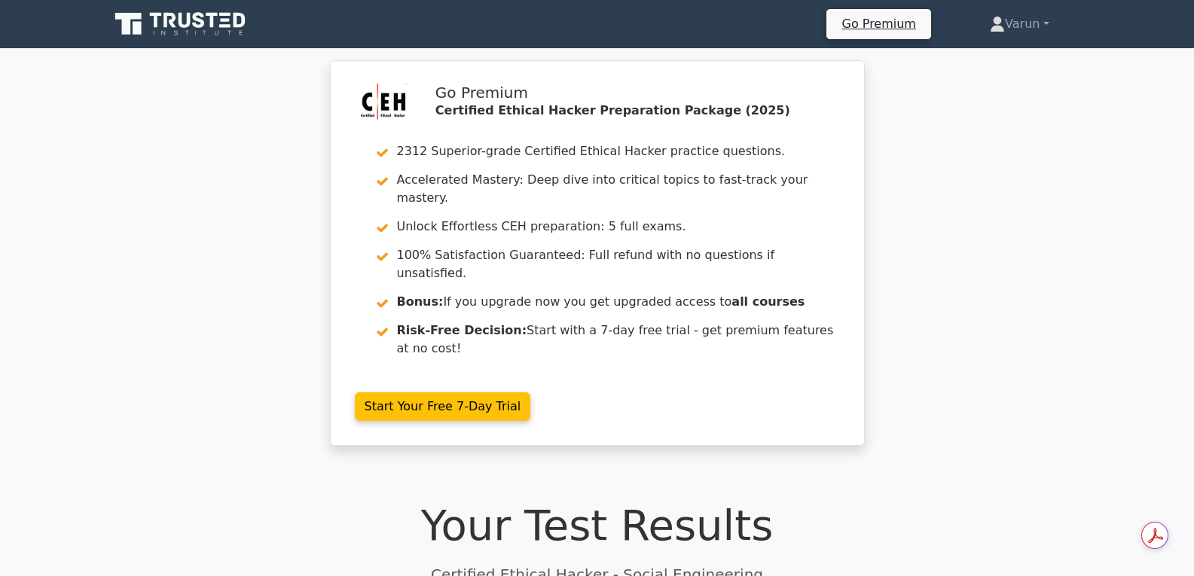
scroll to position [377, 0]
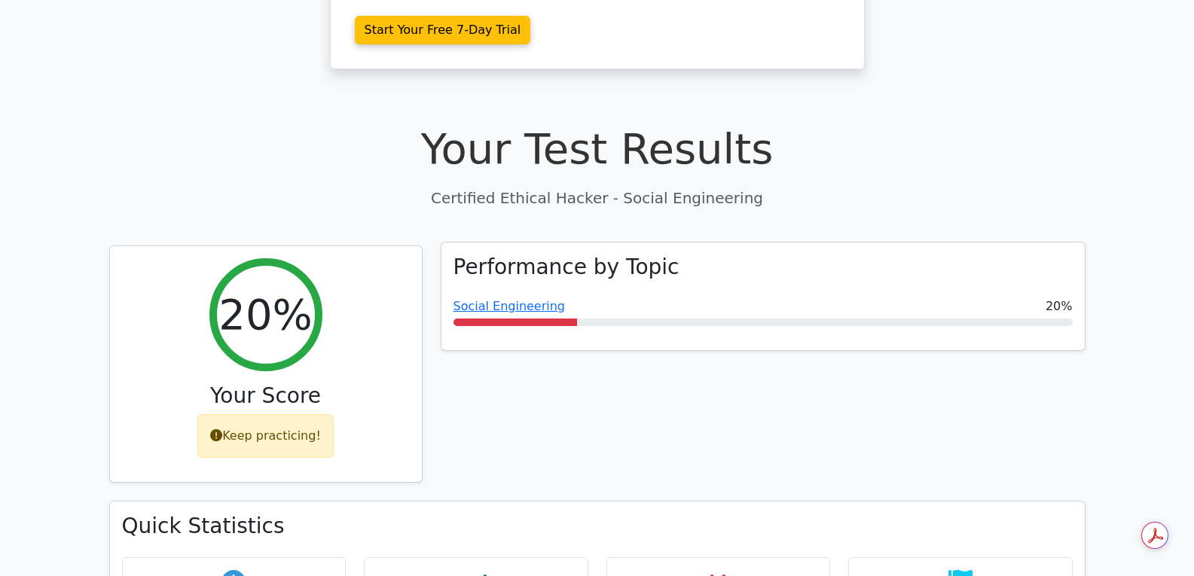
drag, startPoint x: 711, startPoint y: 248, endPoint x: 707, endPoint y: 260, distance: 12.9
click at [707, 298] on div "Social Engineering 20%" at bounding box center [763, 307] width 619 height 18
click at [540, 299] on link "Social Engineering" at bounding box center [510, 306] width 112 height 14
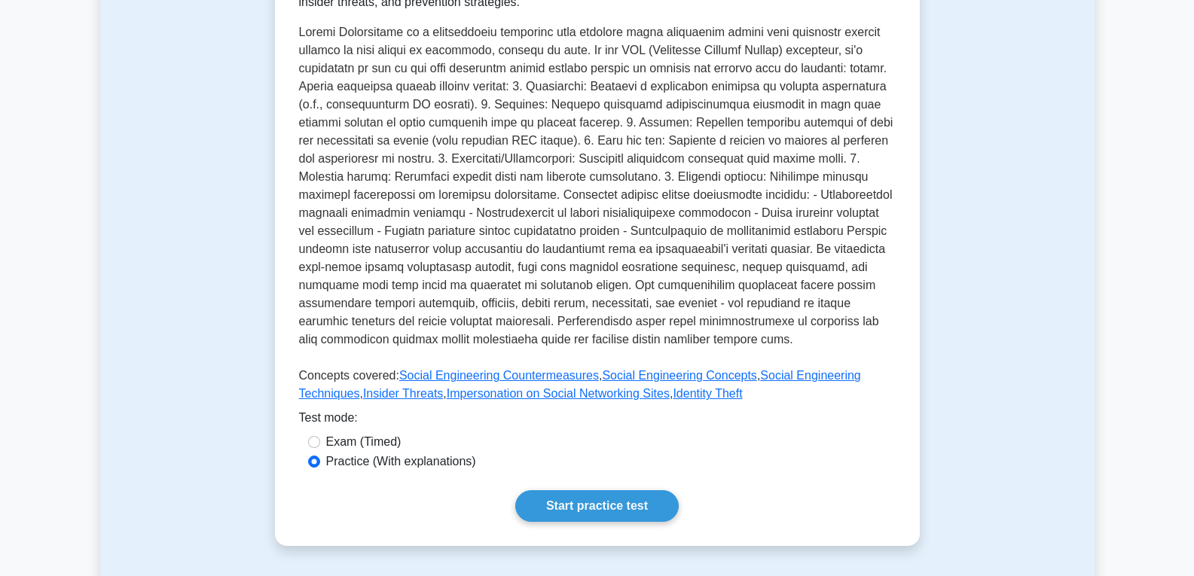
scroll to position [377, 0]
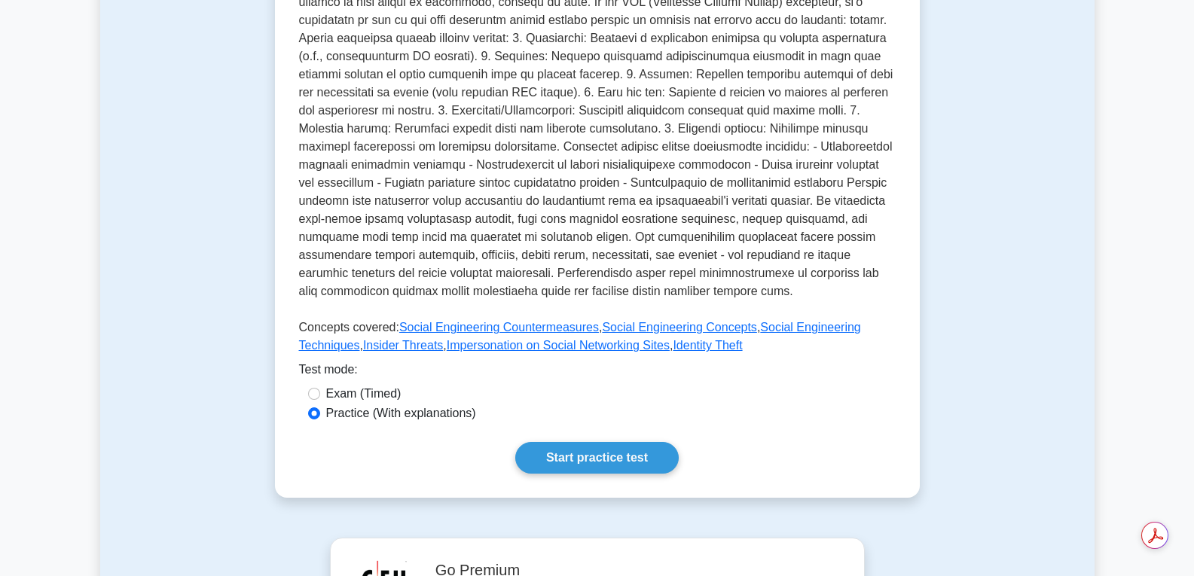
drag, startPoint x: 377, startPoint y: 394, endPoint x: 387, endPoint y: 387, distance: 13.0
click at [377, 393] on label "Exam (Timed)" at bounding box center [363, 394] width 75 height 18
click at [320, 393] on input "Exam (Timed)" at bounding box center [314, 394] width 12 height 12
radio input "true"
click at [588, 455] on link "Start practice test" at bounding box center [596, 458] width 163 height 32
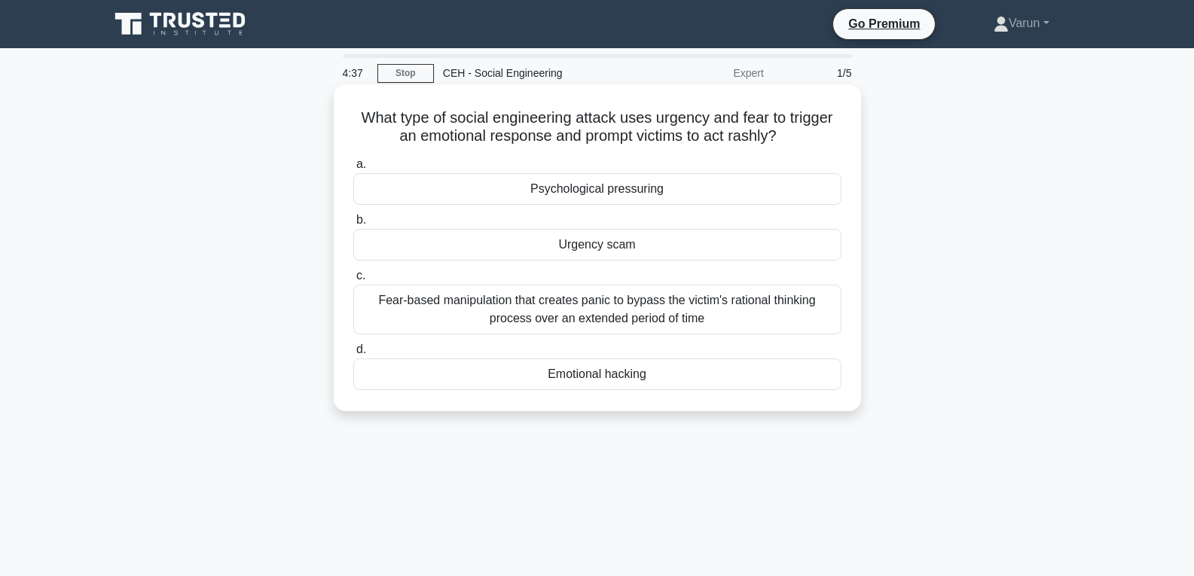
click at [626, 375] on div "Emotional hacking" at bounding box center [597, 375] width 488 height 32
click at [353, 355] on input "d. Emotional hacking" at bounding box center [353, 350] width 0 height 10
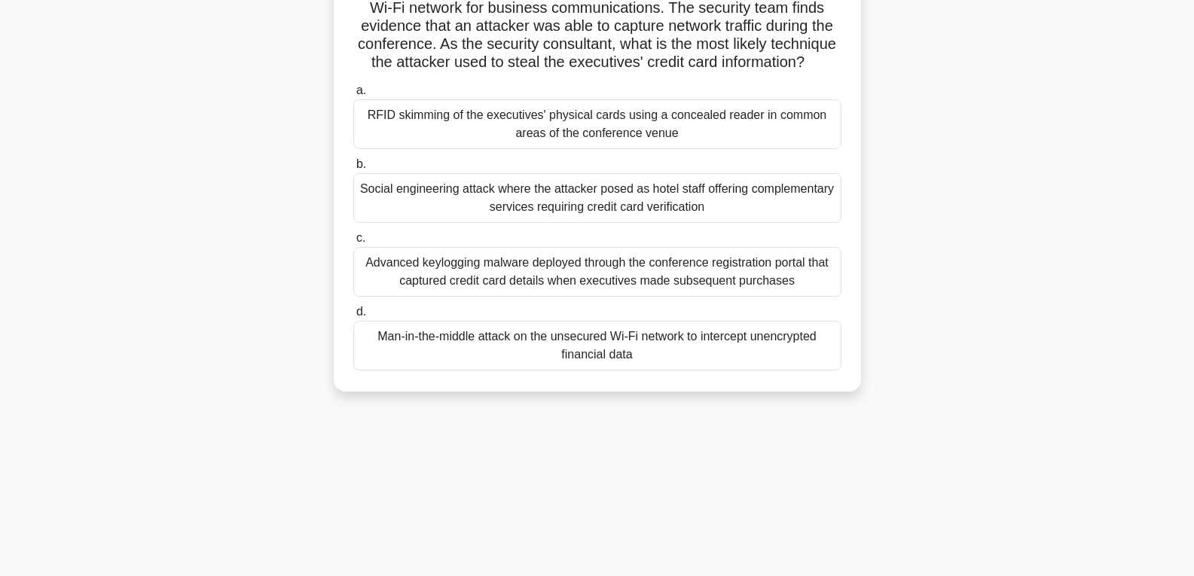
scroll to position [226, 0]
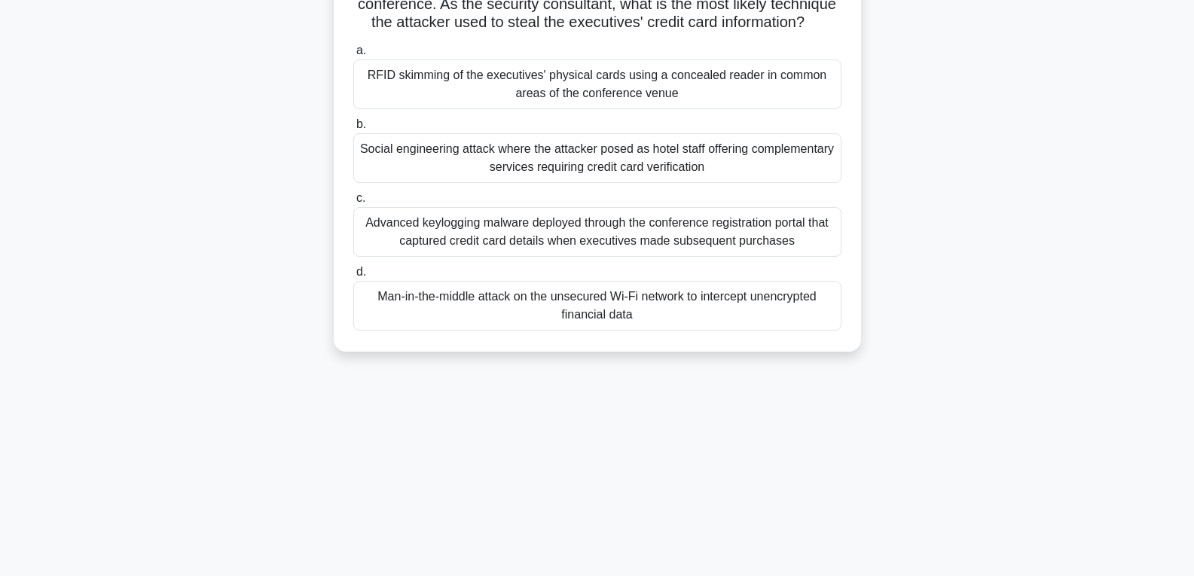
drag, startPoint x: 636, startPoint y: 311, endPoint x: 631, endPoint y: 319, distance: 9.2
click at [633, 316] on div "Man-in-the-middle attack on the unsecured Wi-Fi network to intercept unencrypte…" at bounding box center [597, 306] width 488 height 50
click at [353, 277] on input "d. Man-in-the-middle attack on the unsecured Wi-Fi network to intercept unencry…" at bounding box center [353, 272] width 0 height 10
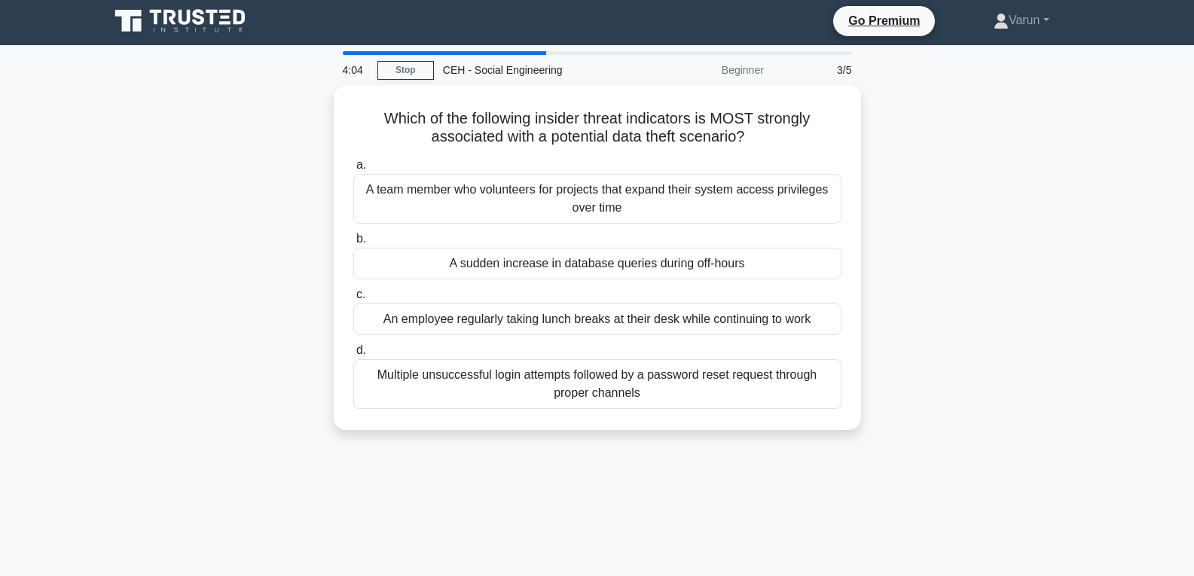
scroll to position [0, 0]
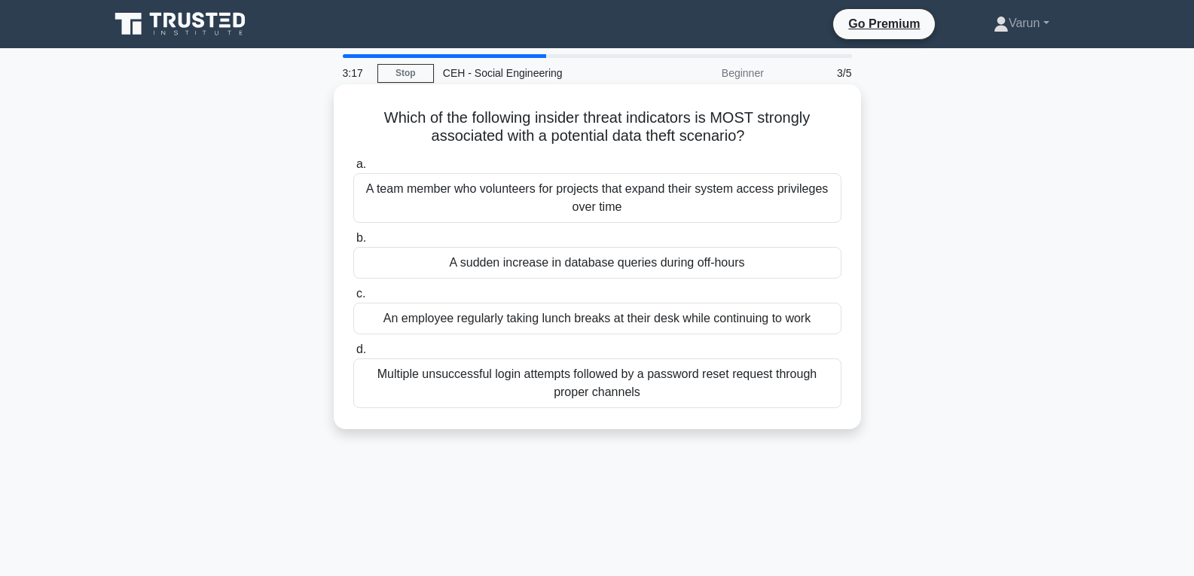
click at [652, 197] on div "A team member who volunteers for projects that expand their system access privi…" at bounding box center [597, 198] width 488 height 50
click at [353, 170] on input "a. A team member who volunteers for projects that expand their system access pr…" at bounding box center [353, 165] width 0 height 10
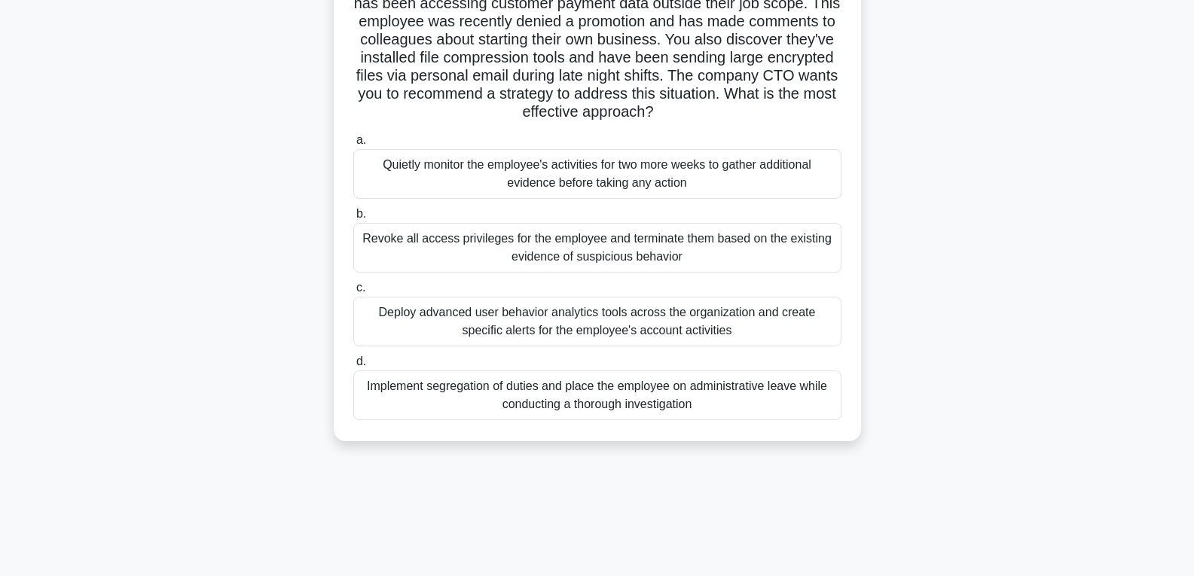
scroll to position [226, 0]
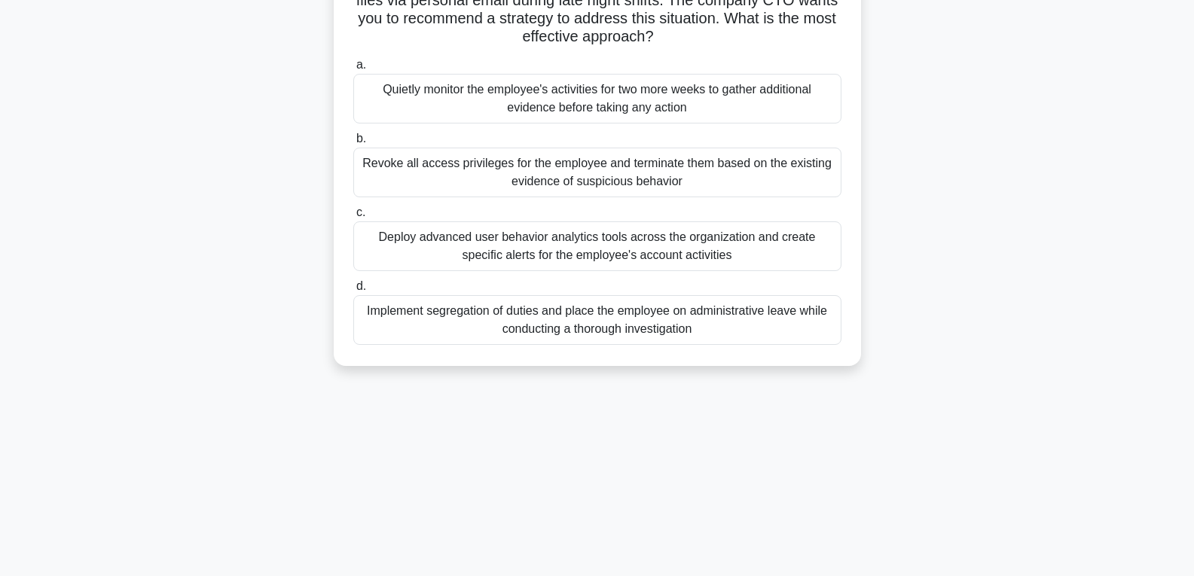
click at [667, 240] on div "Deploy advanced user behavior analytics tools across the organization and creat…" at bounding box center [597, 247] width 488 height 50
click at [353, 218] on input "c. Deploy advanced user behavior analytics tools across the organization and cr…" at bounding box center [353, 213] width 0 height 10
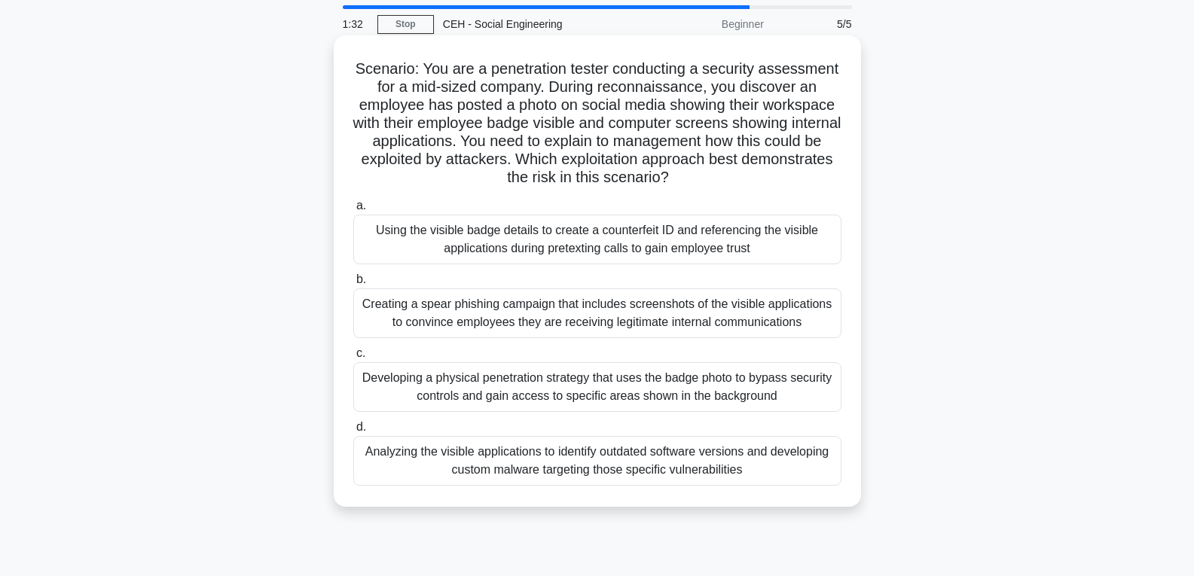
scroll to position [75, 0]
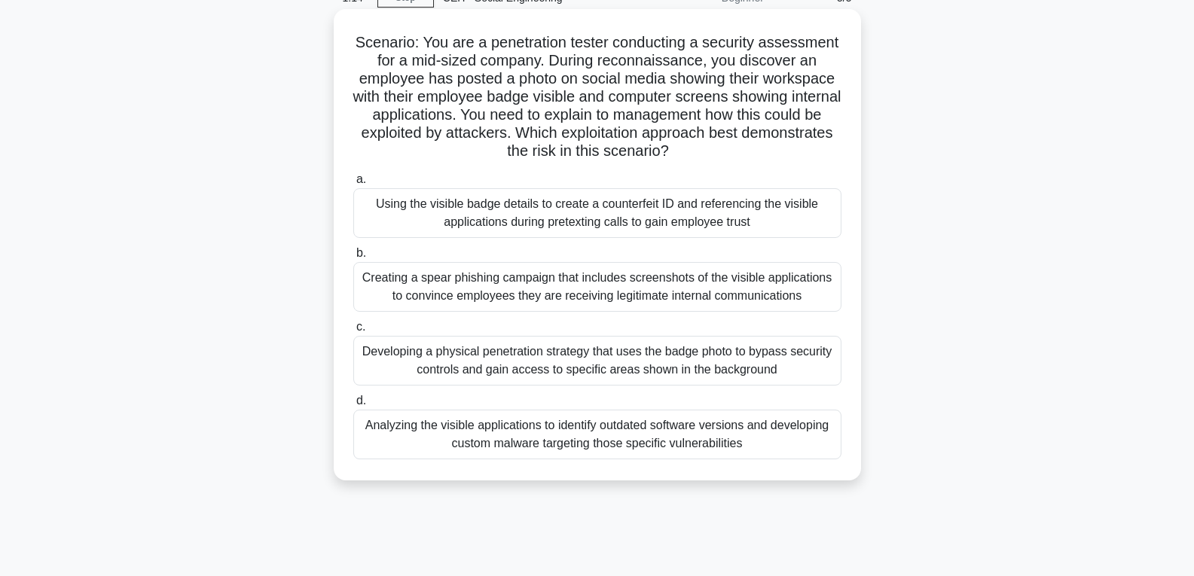
click at [647, 362] on div "Developing a physical penetration strategy that uses the badge photo to bypass …" at bounding box center [597, 361] width 488 height 50
click at [647, 363] on div "Developing a physical penetration strategy that uses the badge photo to bypass …" at bounding box center [597, 361] width 488 height 50
click at [353, 332] on input "c. Developing a physical penetration strategy that uses the badge photo to bypa…" at bounding box center [353, 327] width 0 height 10
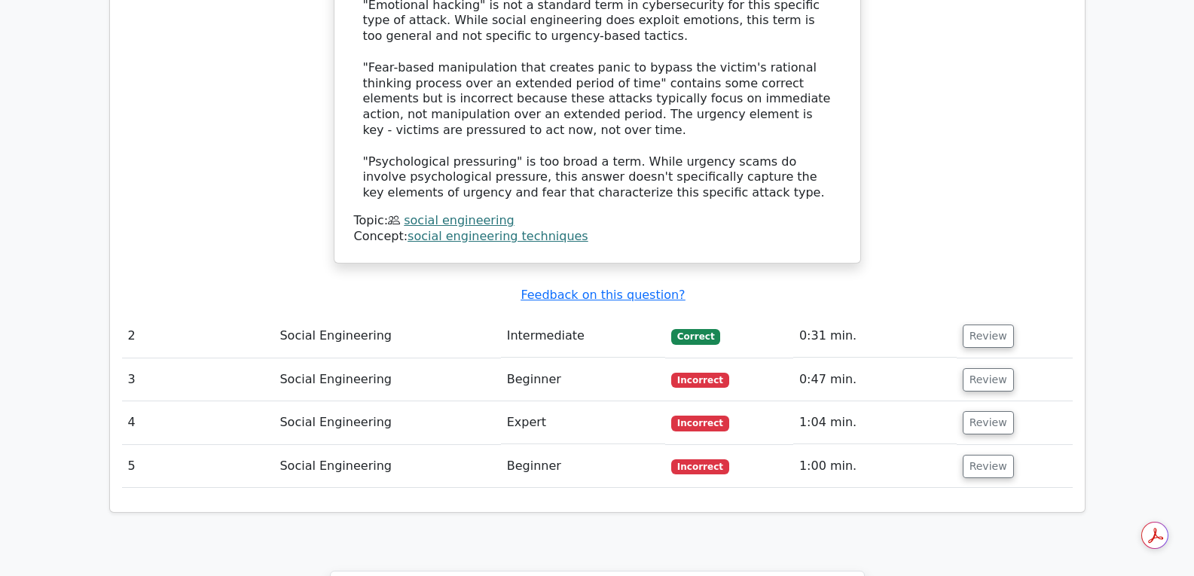
scroll to position [1884, 0]
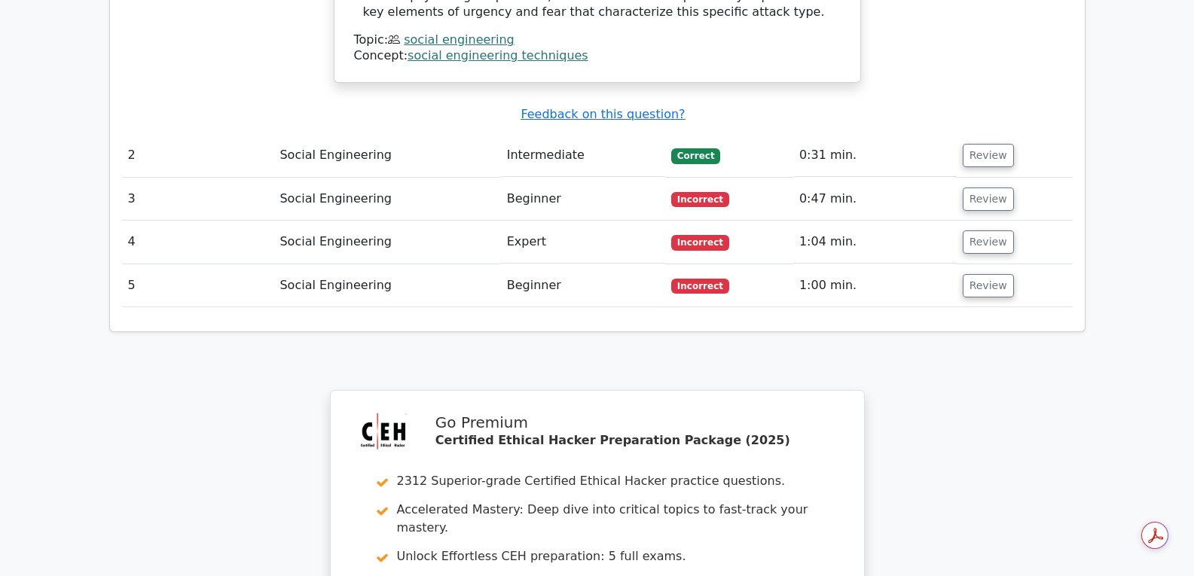
click at [977, 134] on td "Review" at bounding box center [1015, 155] width 116 height 43
click at [975, 144] on button "Review" at bounding box center [988, 155] width 51 height 23
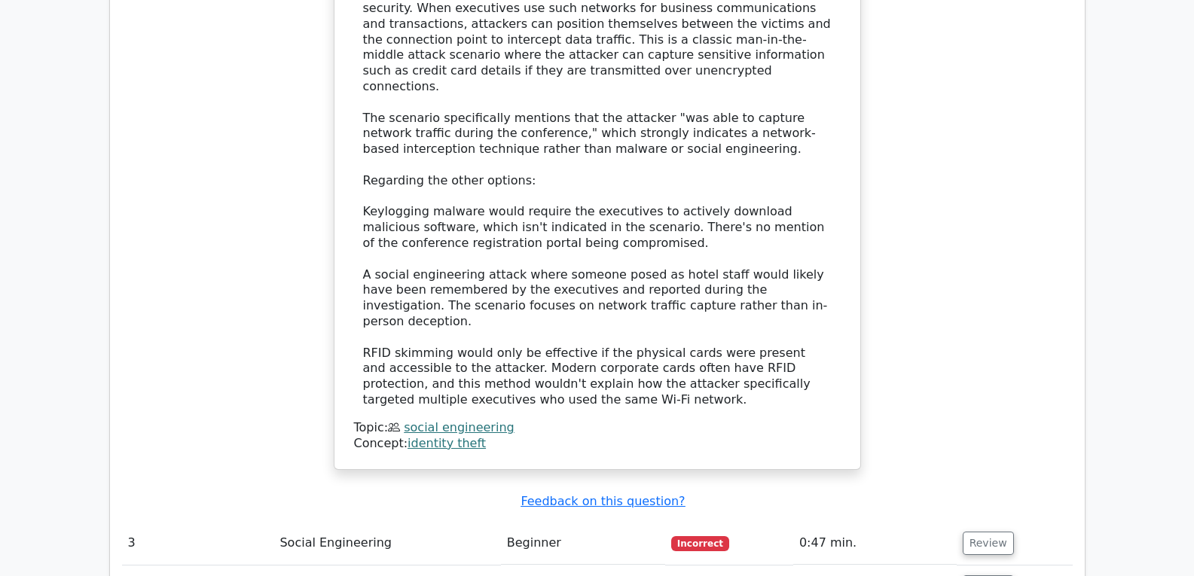
scroll to position [2863, 0]
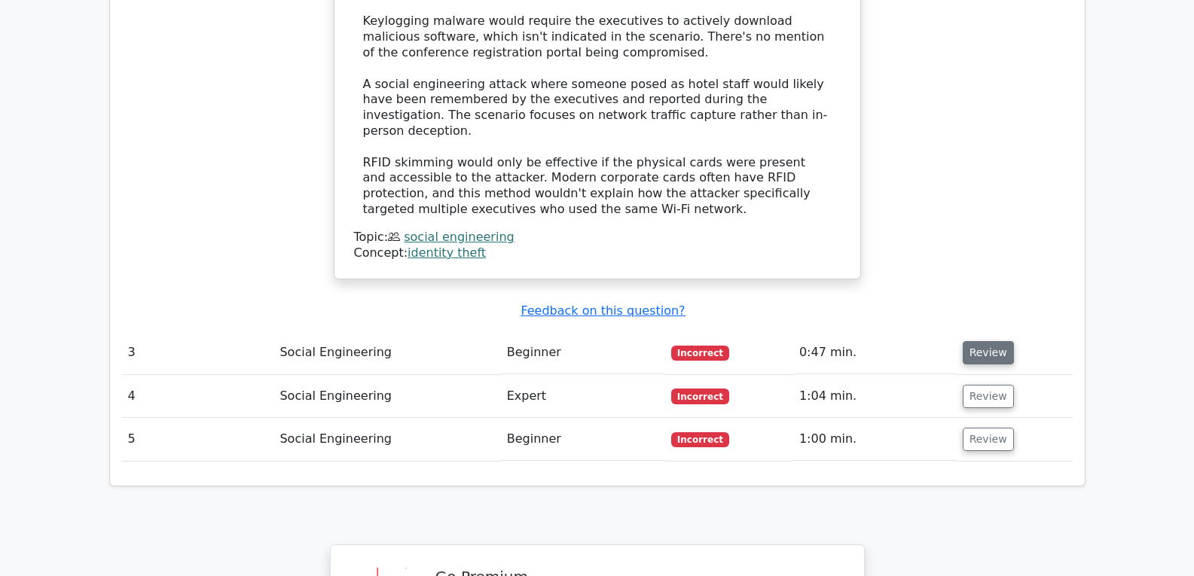
click at [984, 341] on button "Review" at bounding box center [988, 352] width 51 height 23
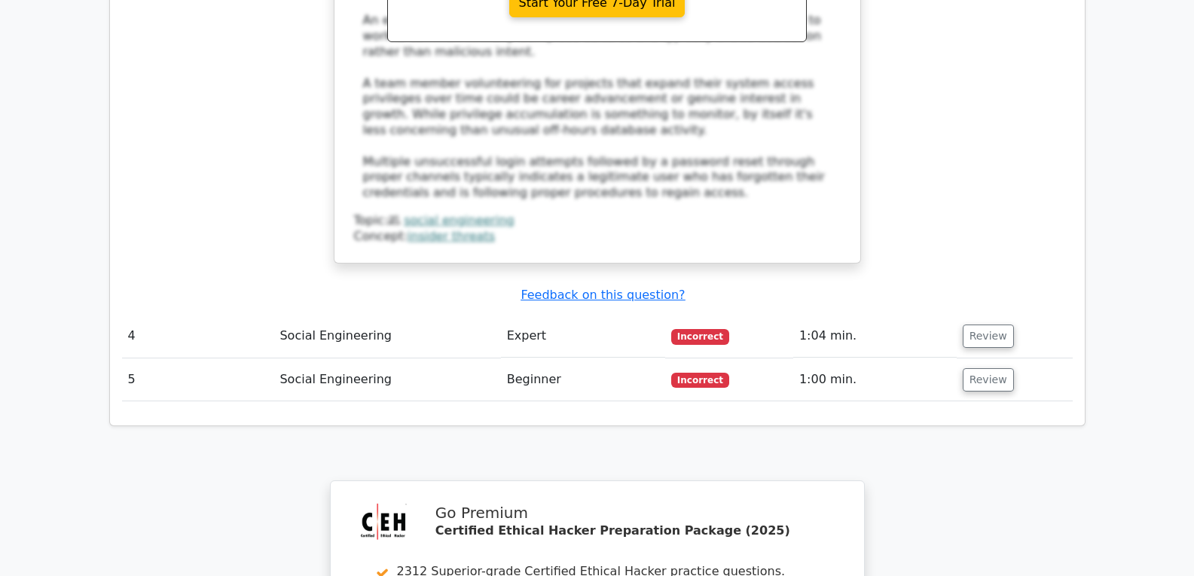
scroll to position [3842, 0]
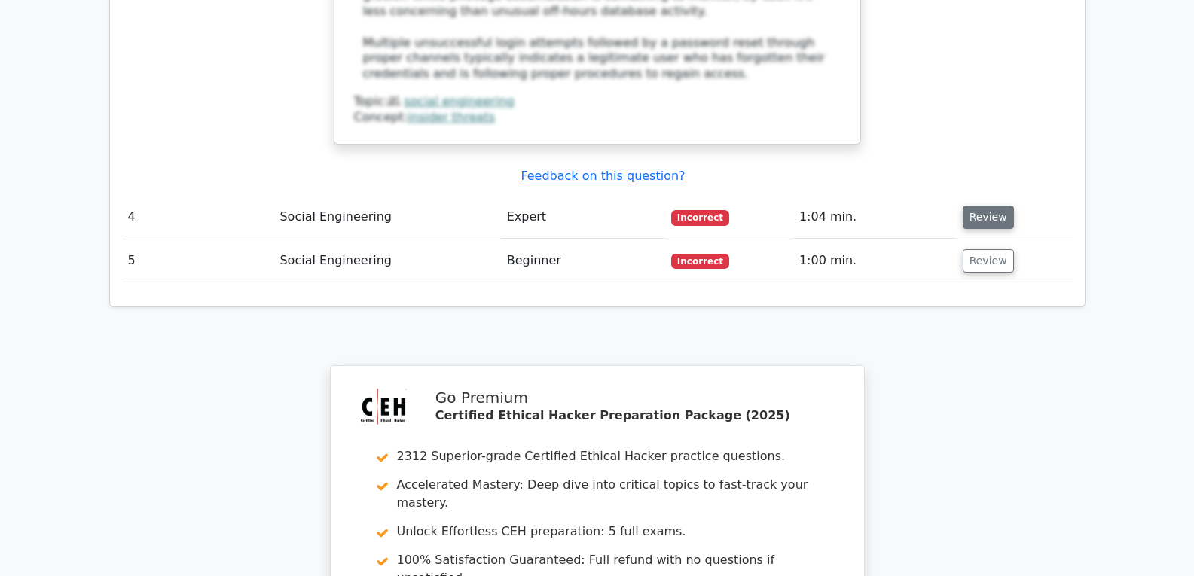
click at [987, 206] on button "Review" at bounding box center [988, 217] width 51 height 23
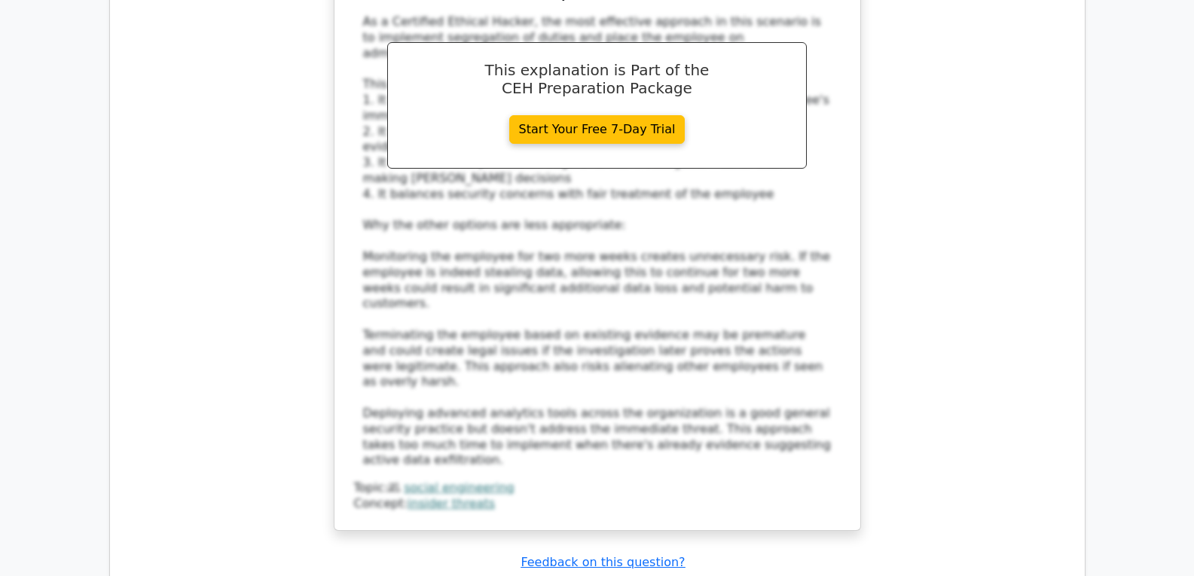
scroll to position [4747, 0]
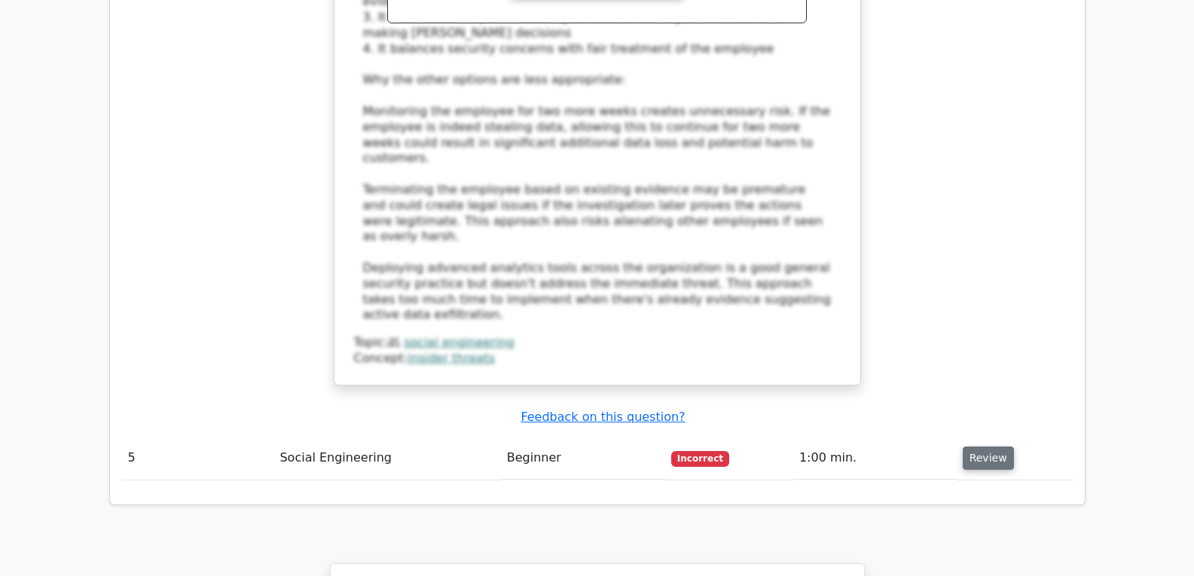
click at [995, 447] on button "Review" at bounding box center [988, 458] width 51 height 23
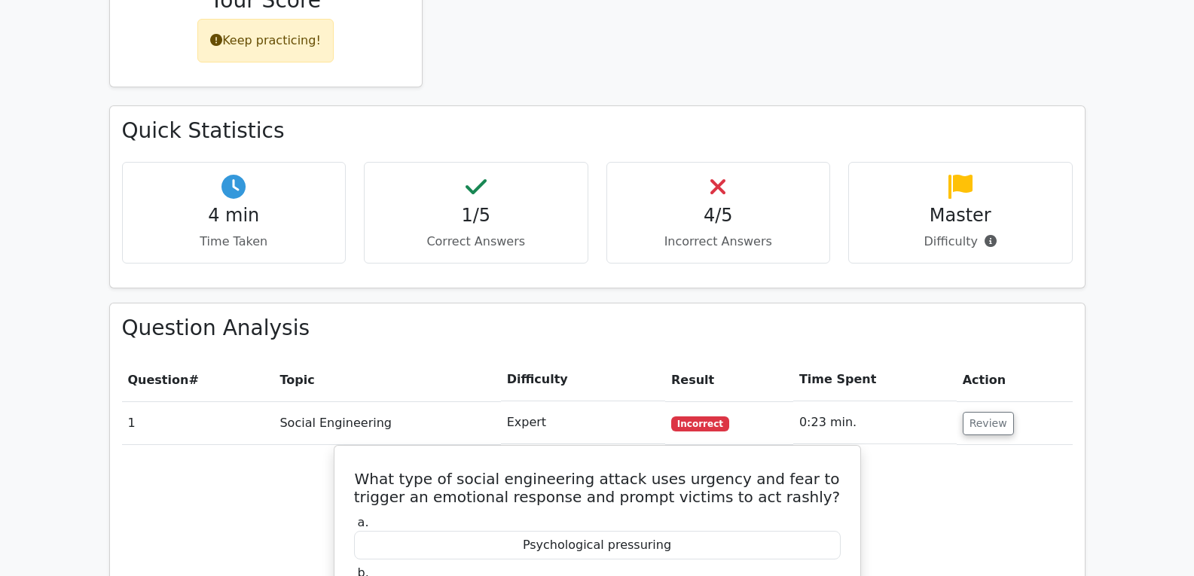
scroll to position [527, 0]
